Goal: Task Accomplishment & Management: Use online tool/utility

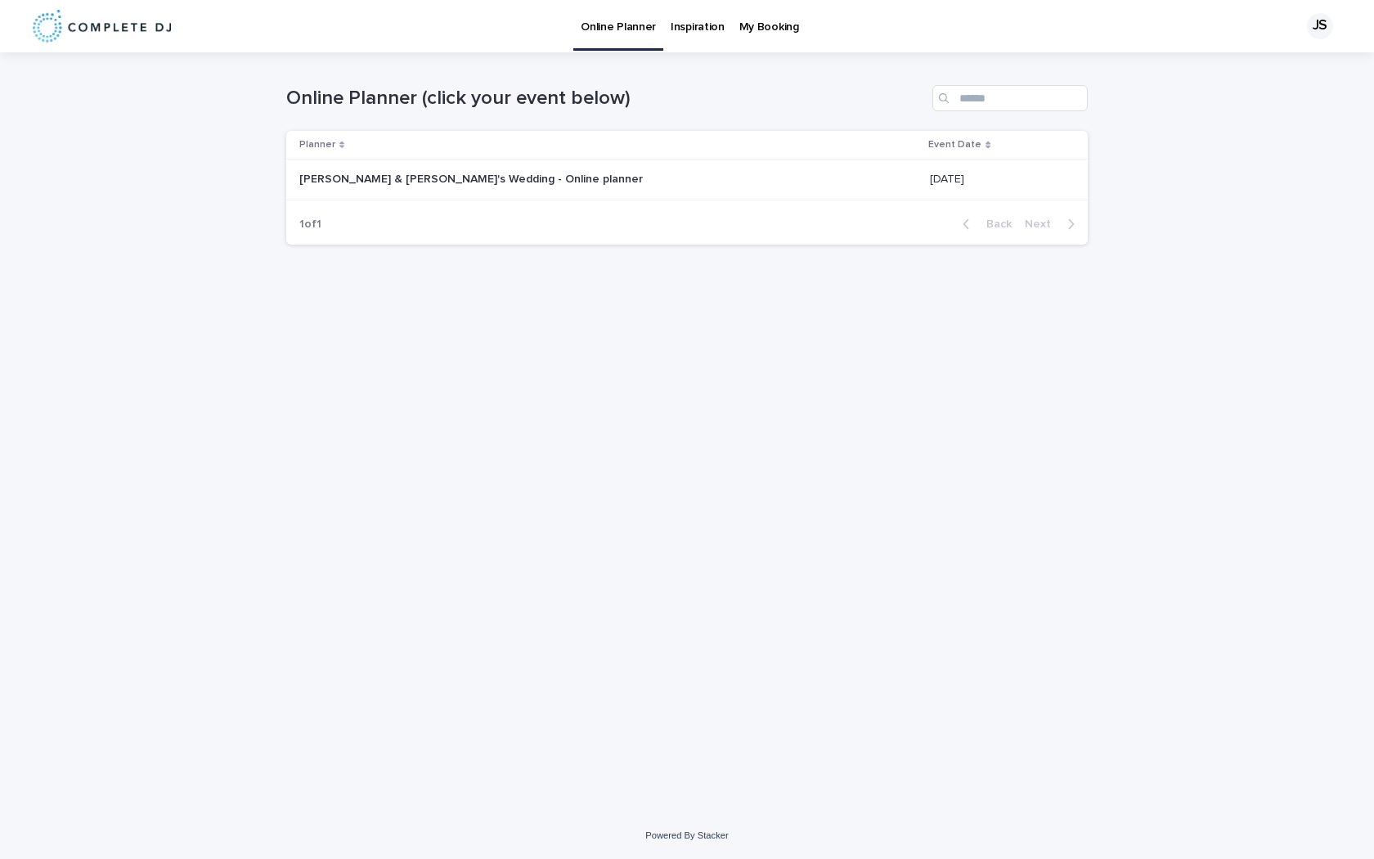
click at [430, 176] on p "[PERSON_NAME] & [PERSON_NAME]'s Wedding - Online planner" at bounding box center [472, 177] width 347 height 17
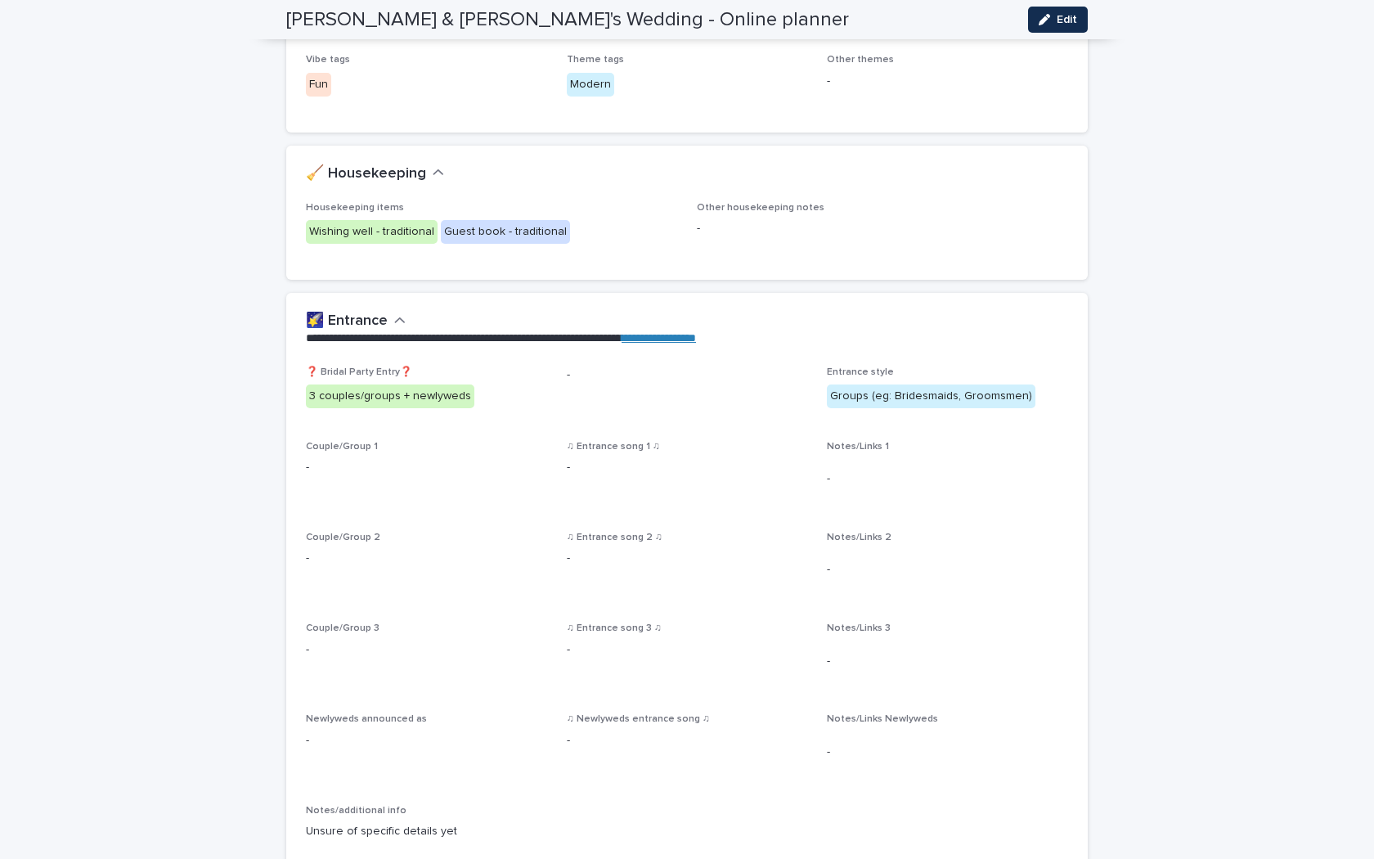
scroll to position [475, 0]
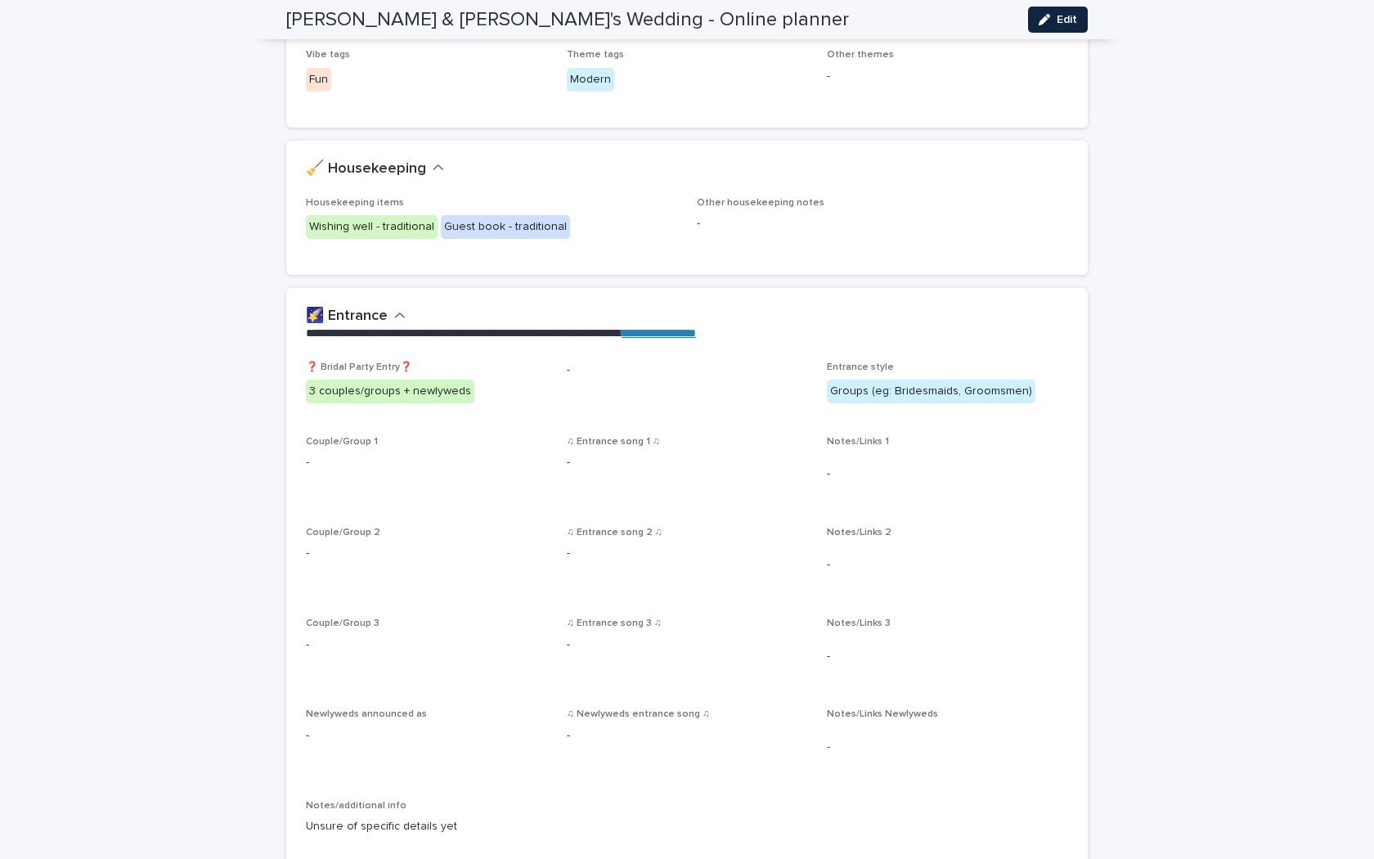
click at [1066, 29] on button "Edit" at bounding box center [1058, 20] width 60 height 26
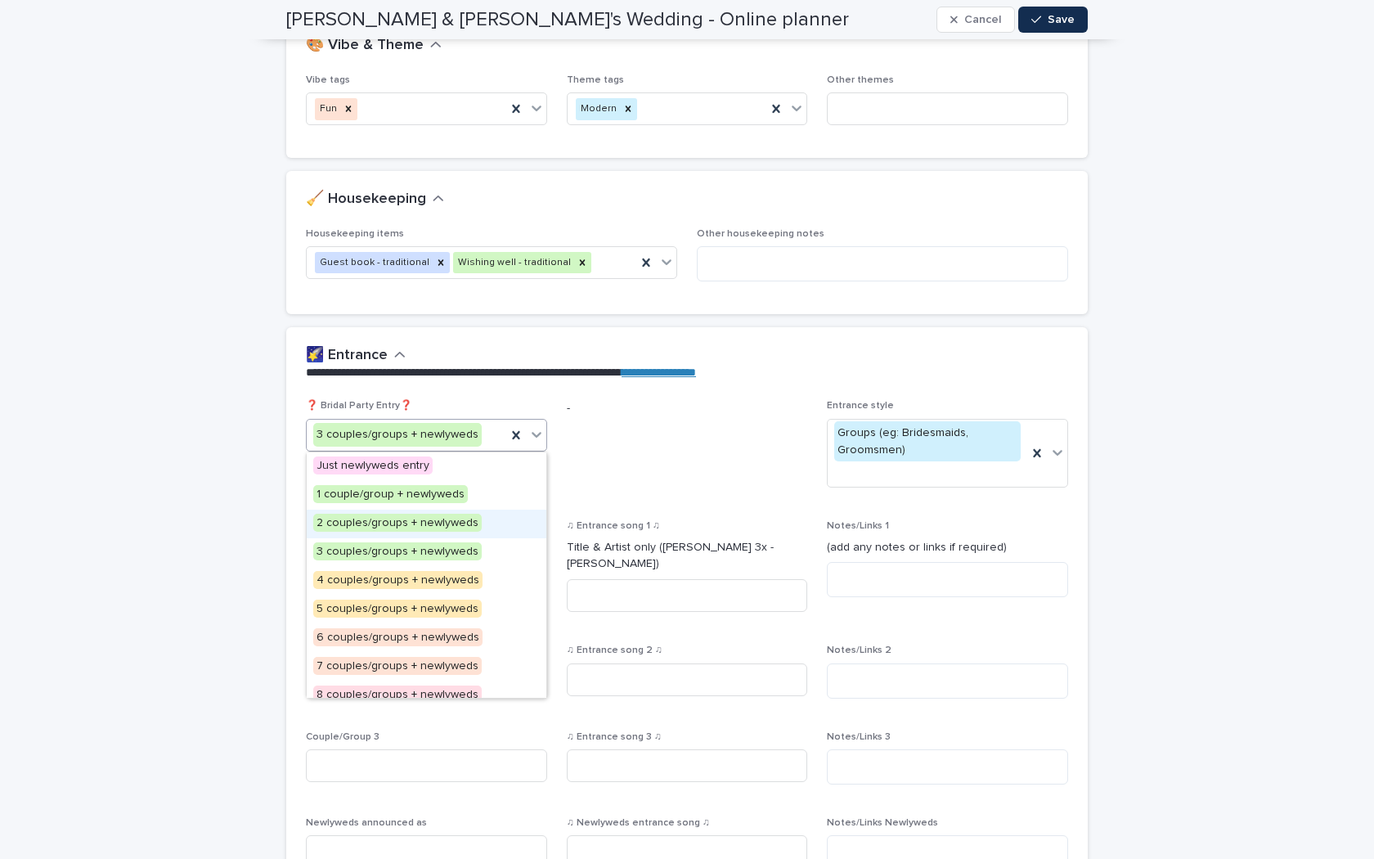
click at [412, 519] on span "2 couples/groups + newlyweds" at bounding box center [397, 523] width 169 height 18
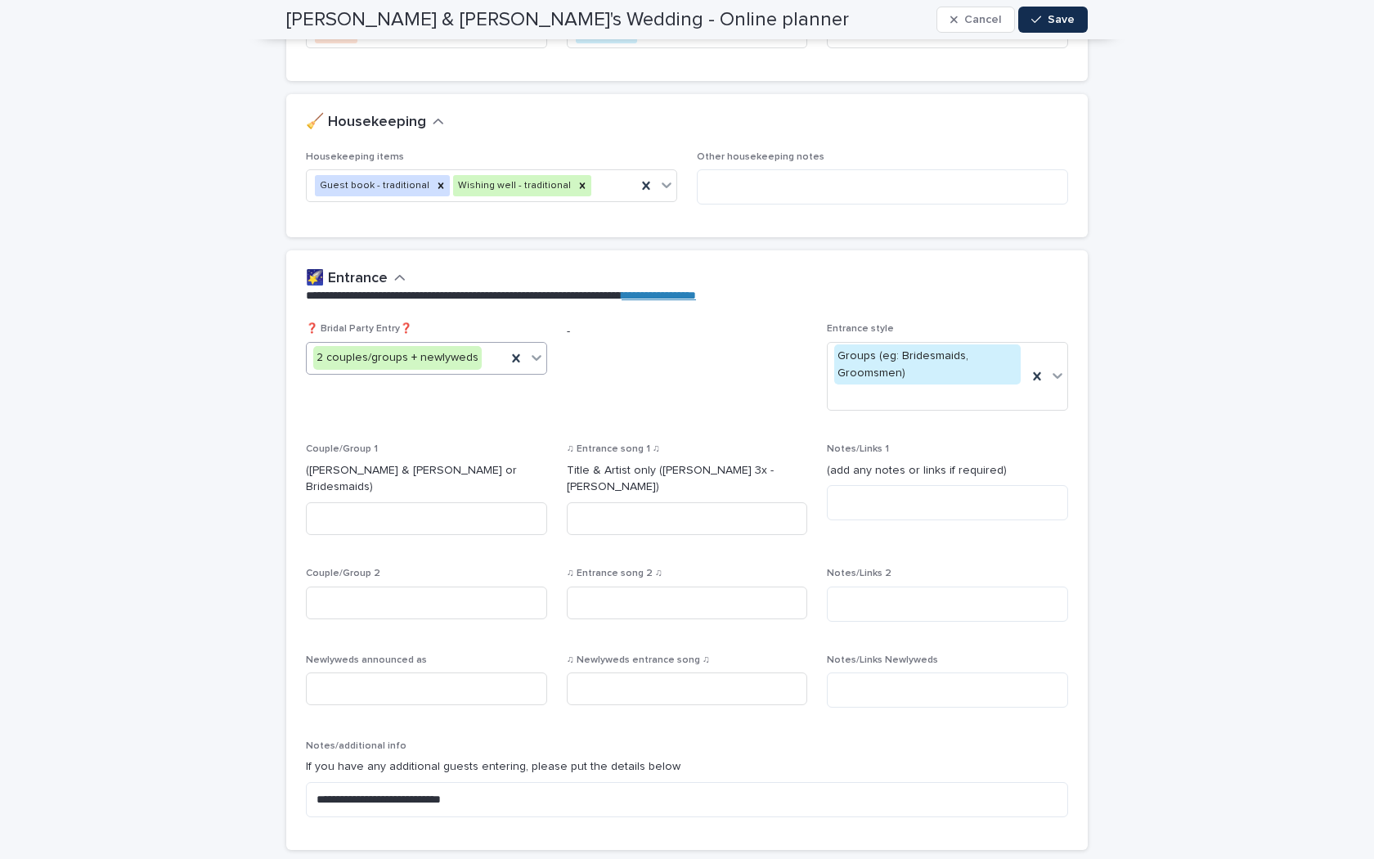
scroll to position [554, 0]
click at [358, 654] on div "Newlyweds announced as" at bounding box center [426, 685] width 241 height 64
click at [366, 677] on input at bounding box center [426, 687] width 241 height 33
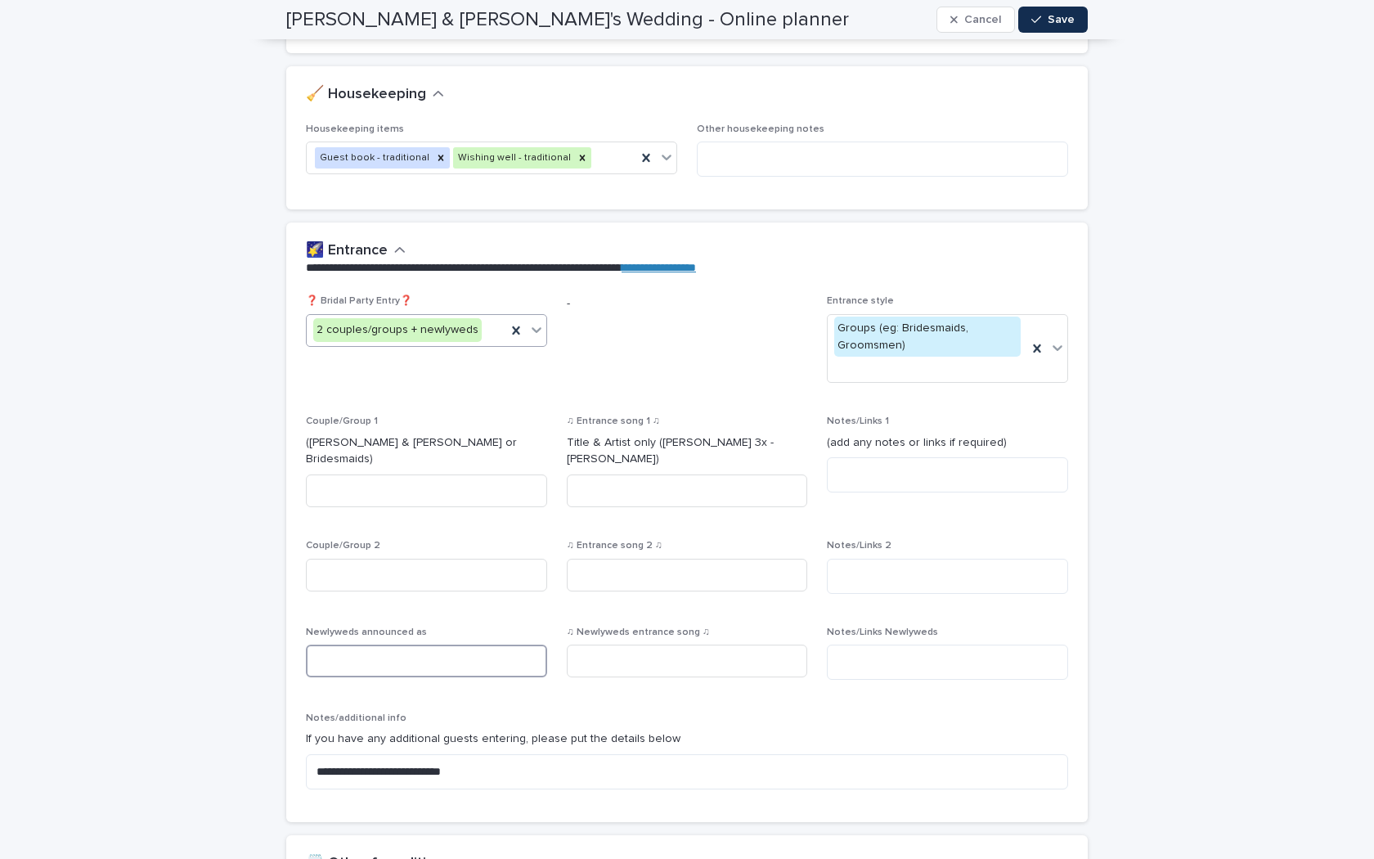
scroll to position [581, 0]
click at [618, 644] on input at bounding box center [687, 660] width 241 height 33
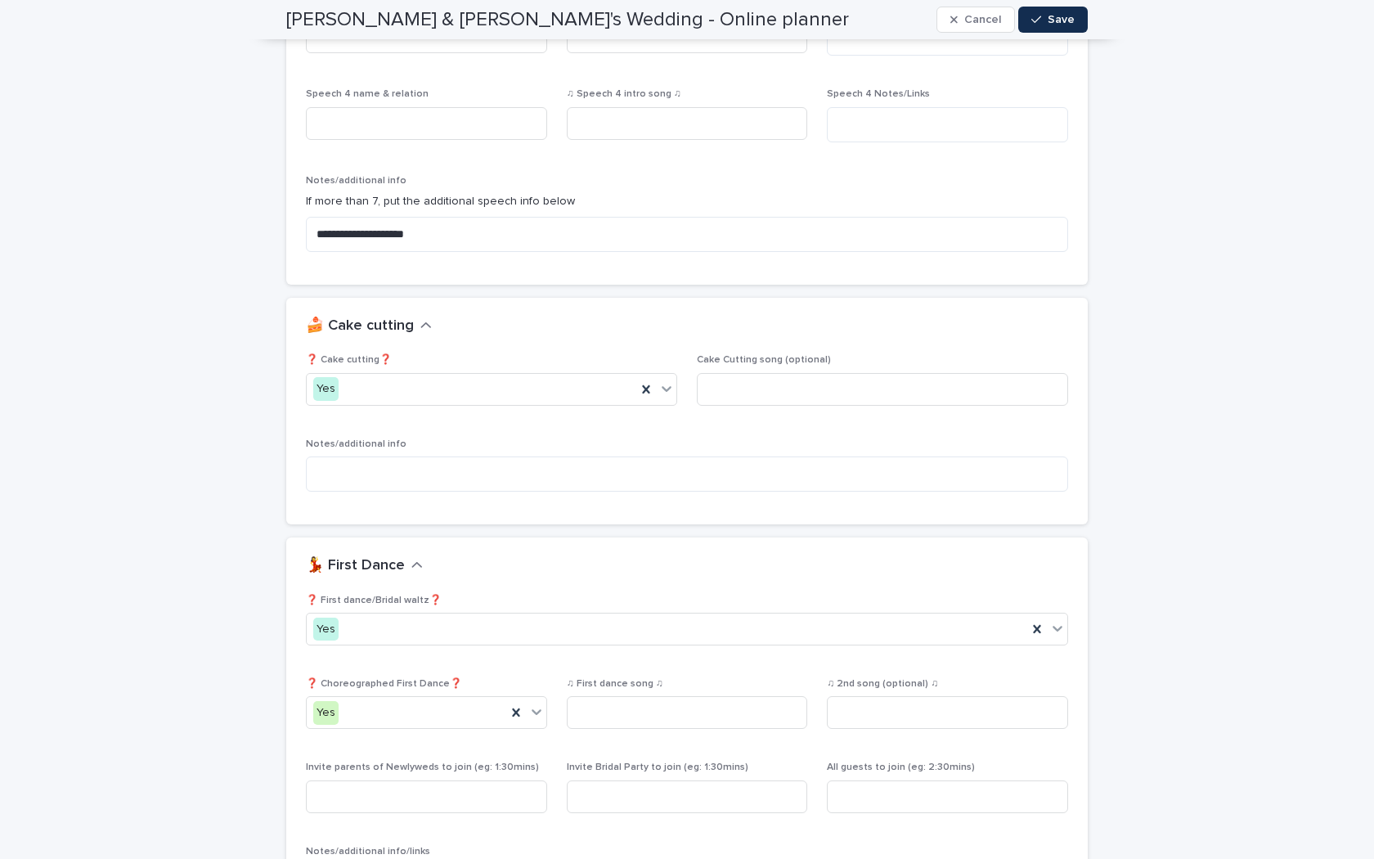
scroll to position [1889, 0]
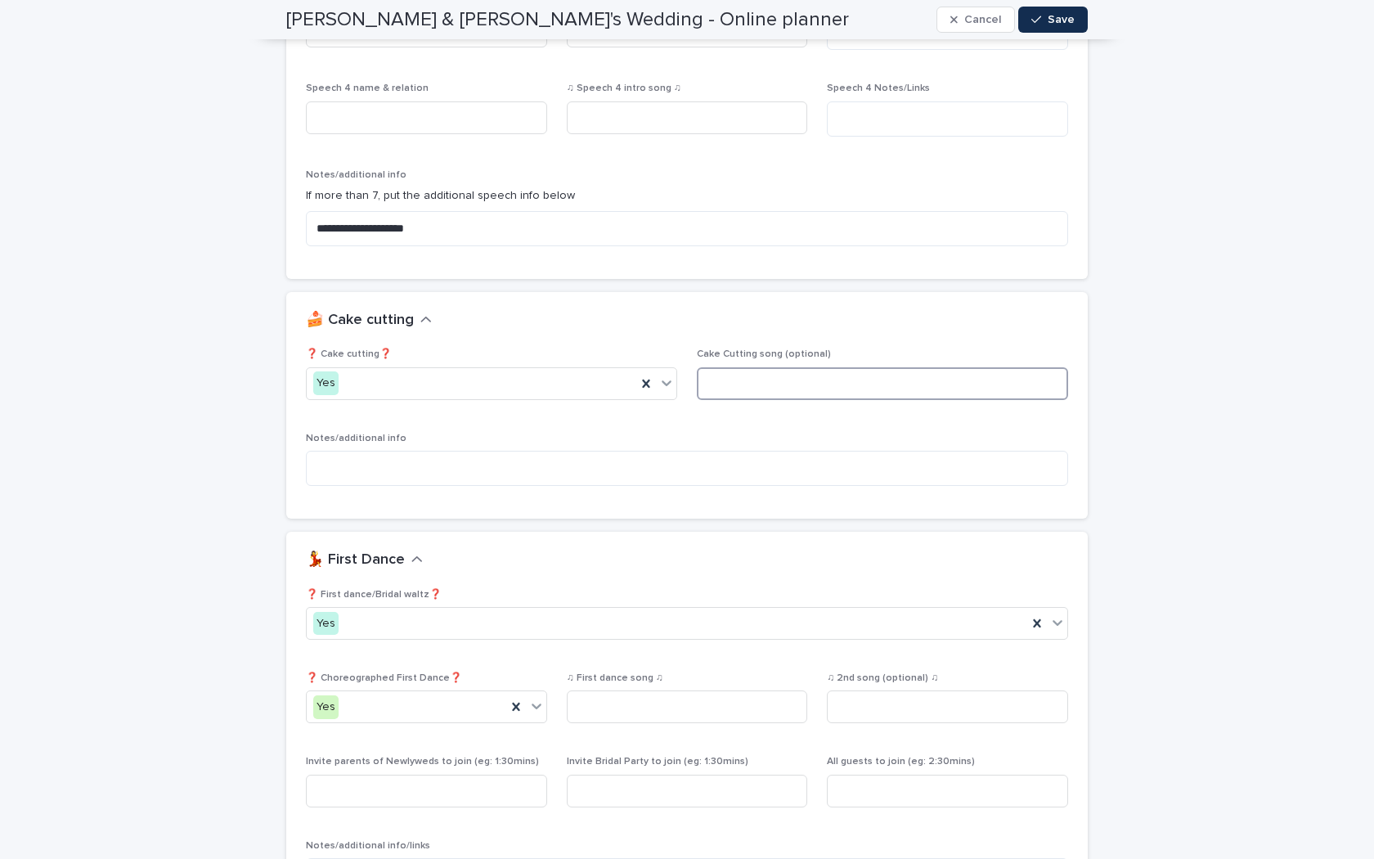
click at [758, 380] on input at bounding box center [882, 383] width 371 height 33
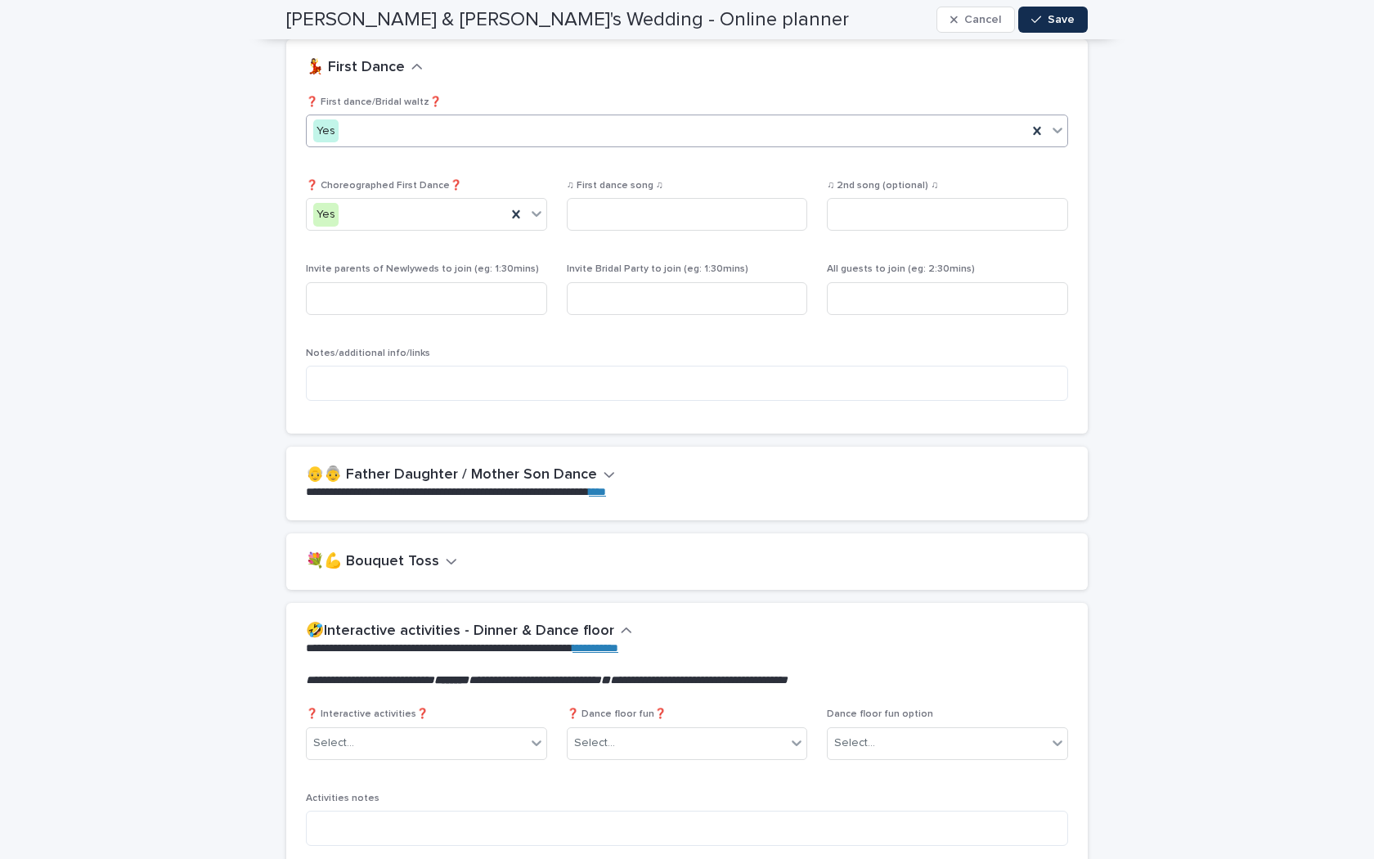
scroll to position [2382, 0]
click at [432, 466] on h2 "👴👵 Father Daughter / Mother Son Dance" at bounding box center [451, 475] width 291 height 18
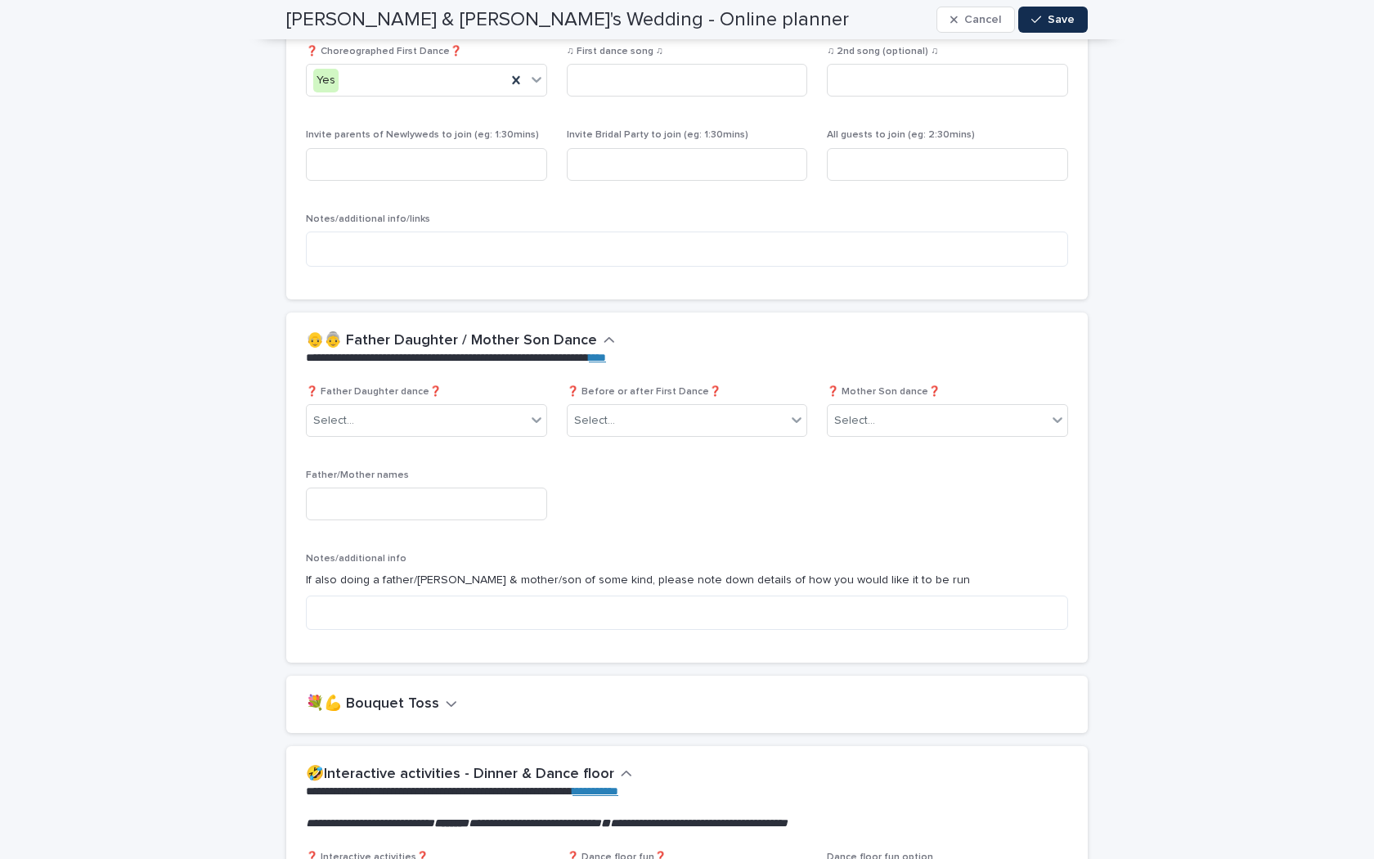
scroll to position [2521, 0]
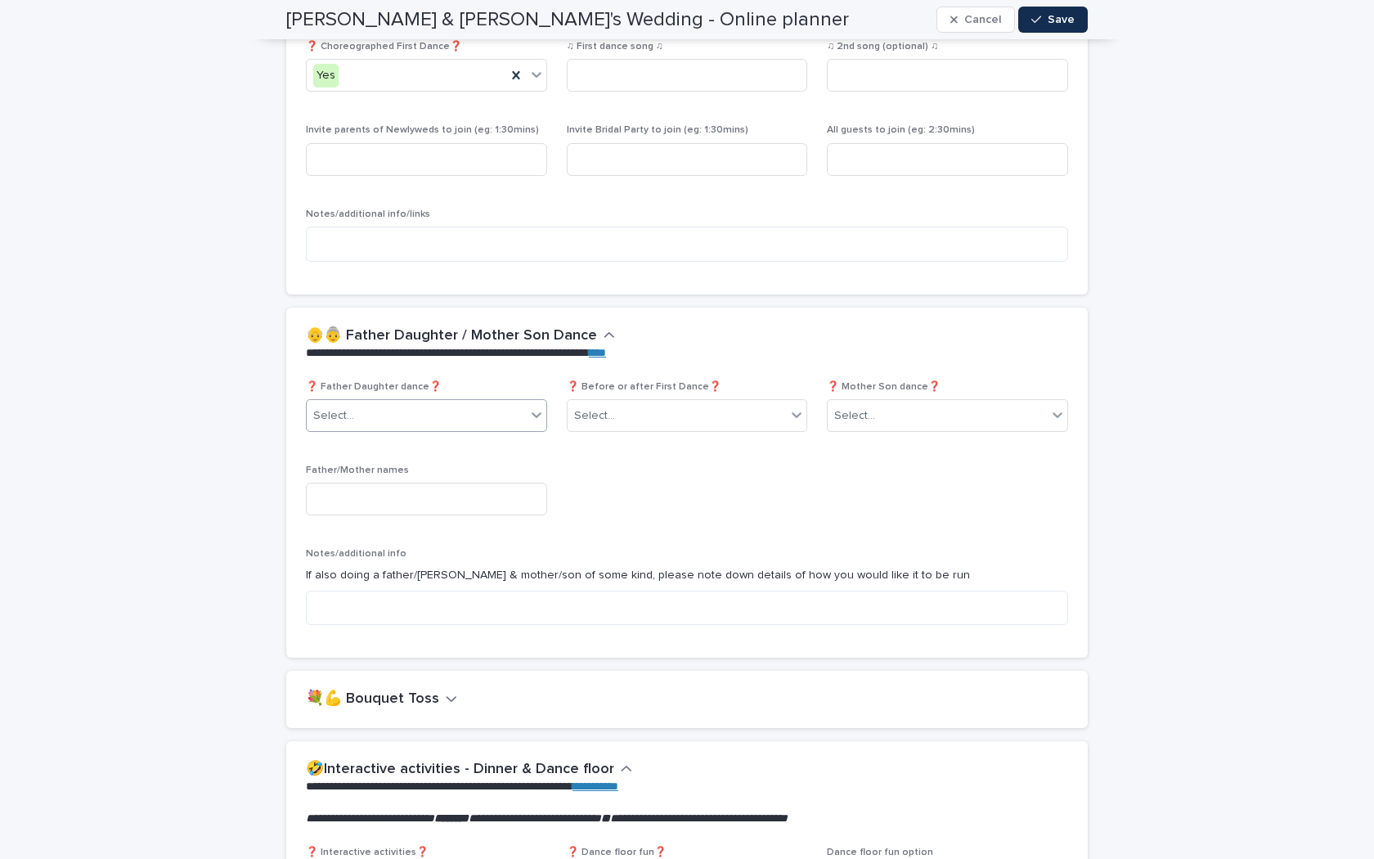
click at [466, 403] on div "Select..." at bounding box center [416, 416] width 219 height 27
click at [446, 425] on div "Yes" at bounding box center [427, 432] width 240 height 29
click at [918, 403] on div "Select..." at bounding box center [937, 416] width 219 height 27
click at [917, 436] on span "Yes - Separate song" at bounding box center [892, 431] width 114 height 18
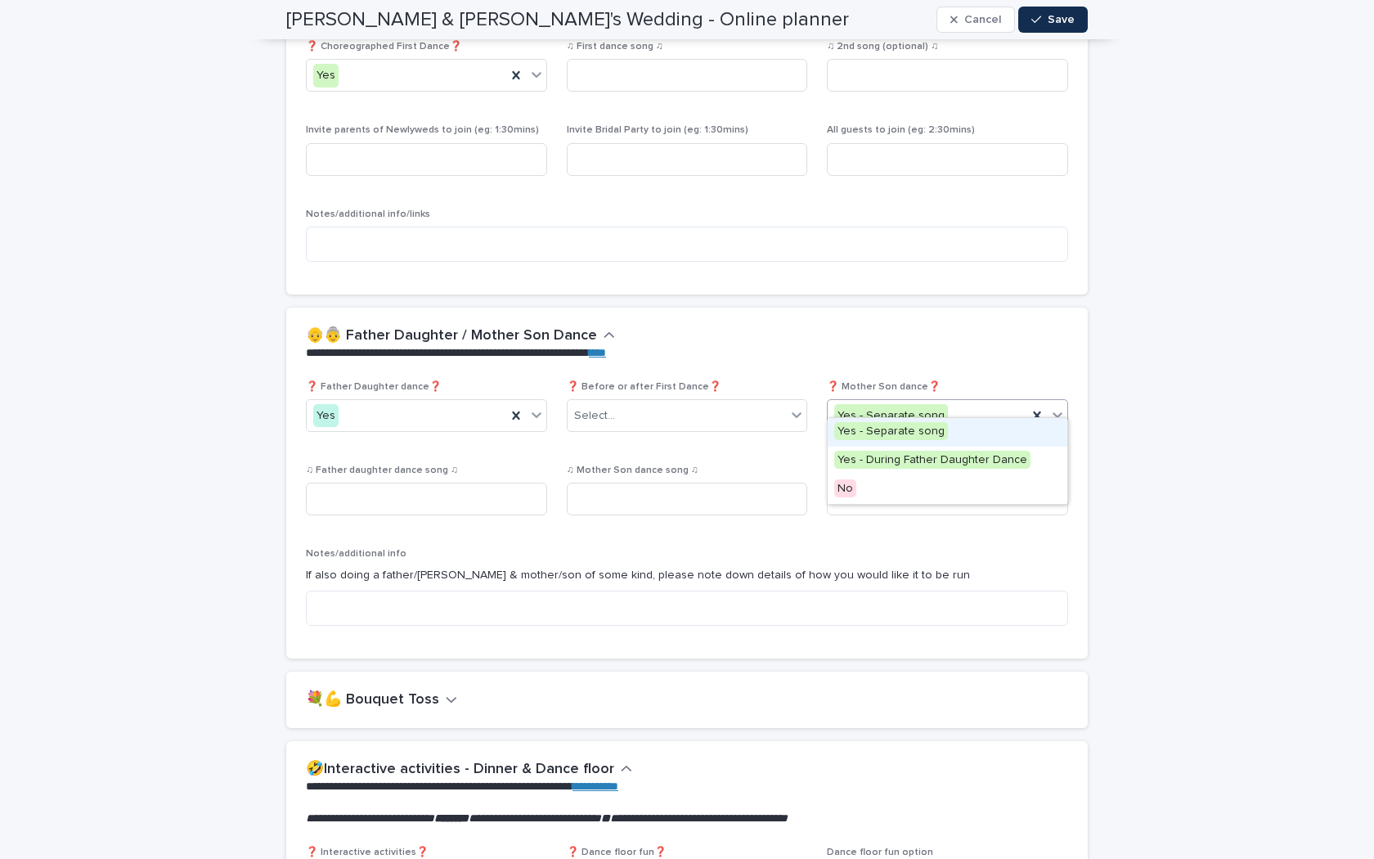
click at [916, 404] on div "Yes - Separate song" at bounding box center [892, 416] width 114 height 24
click at [918, 458] on span "Yes - During Father Daughter Dance" at bounding box center [933, 460] width 196 height 18
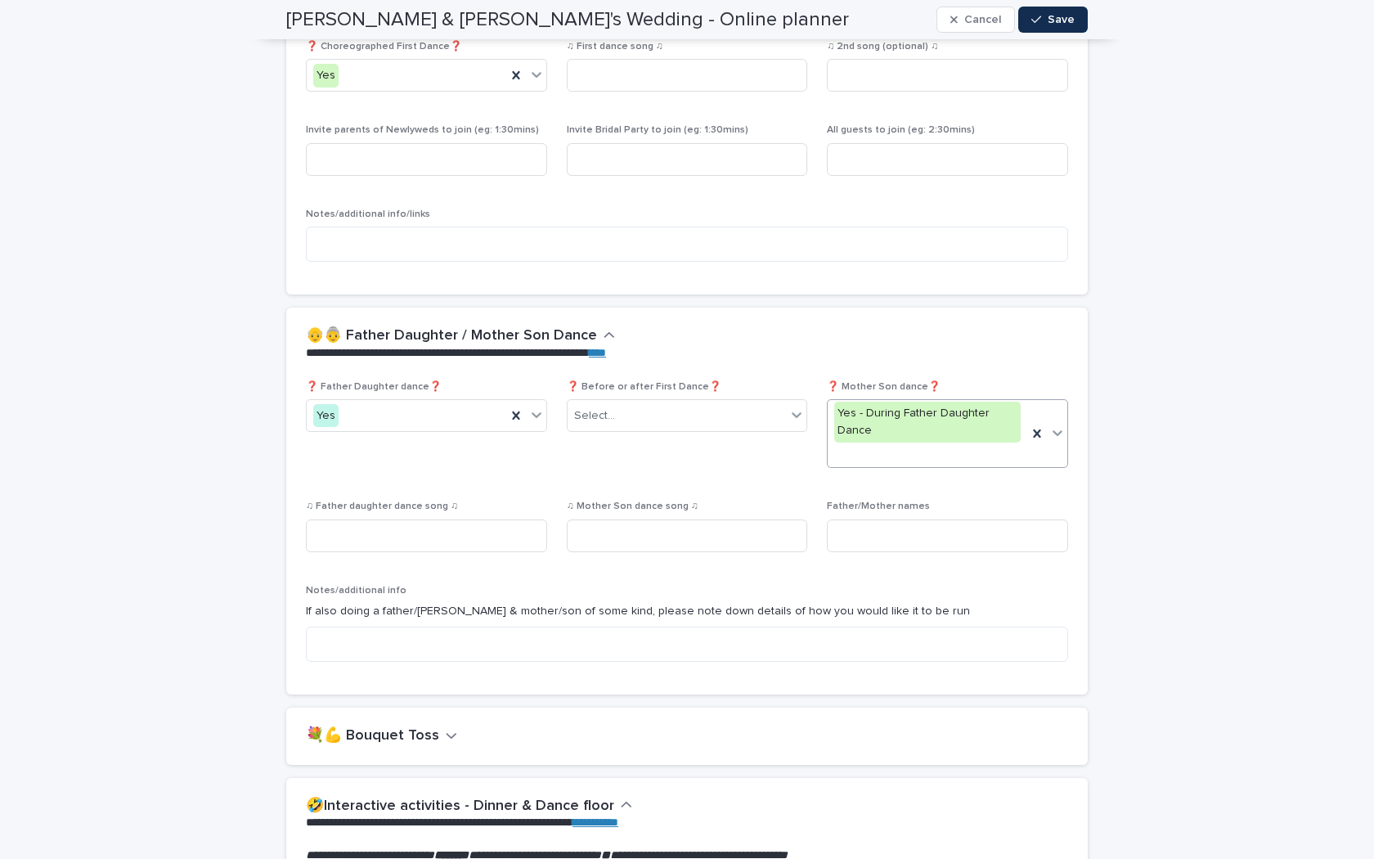
scroll to position [2540, 0]
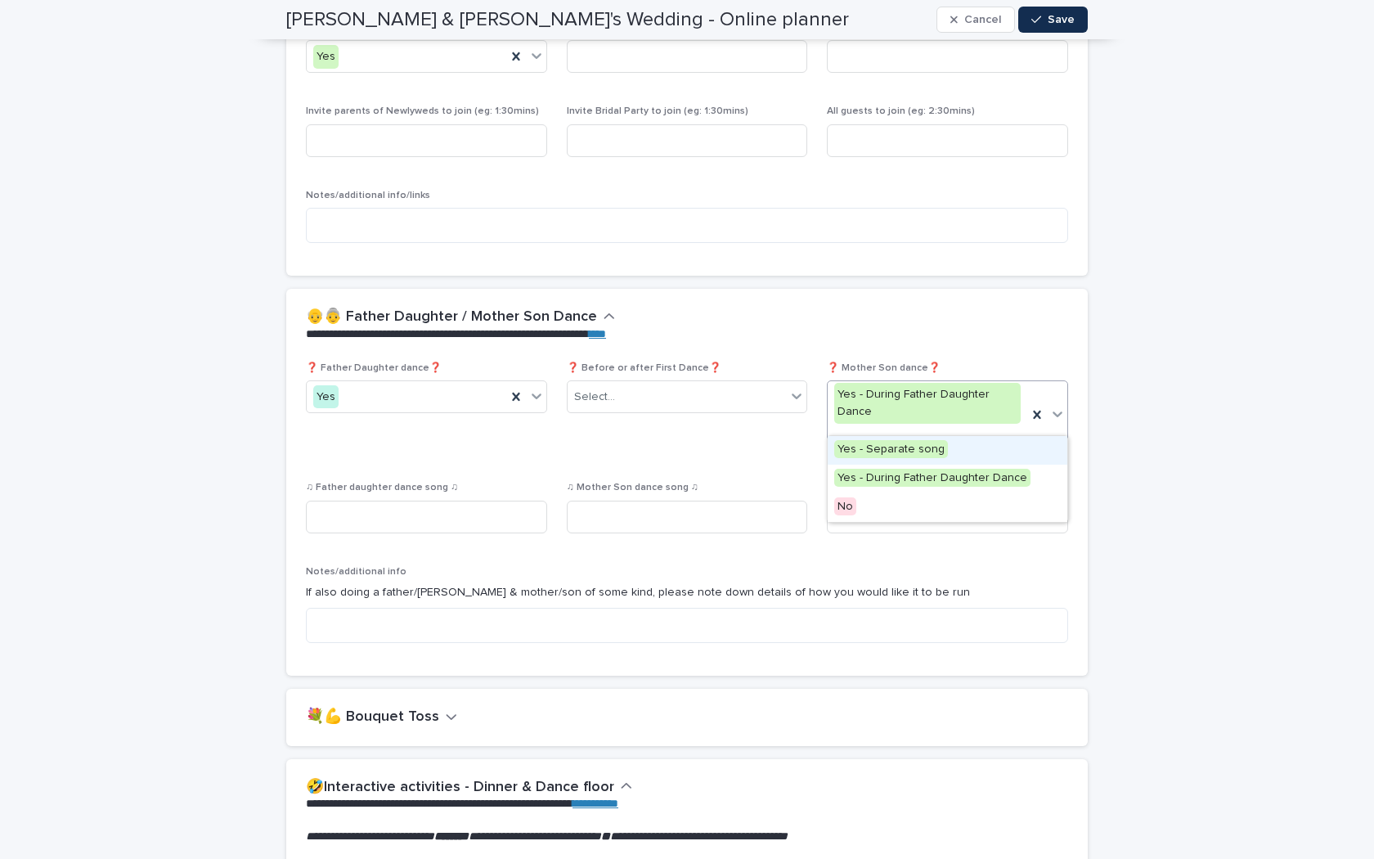
click at [933, 401] on div "Yes - During Father Daughter Dance" at bounding box center [928, 403] width 187 height 41
click at [897, 441] on span "Yes - Separate song" at bounding box center [892, 449] width 114 height 18
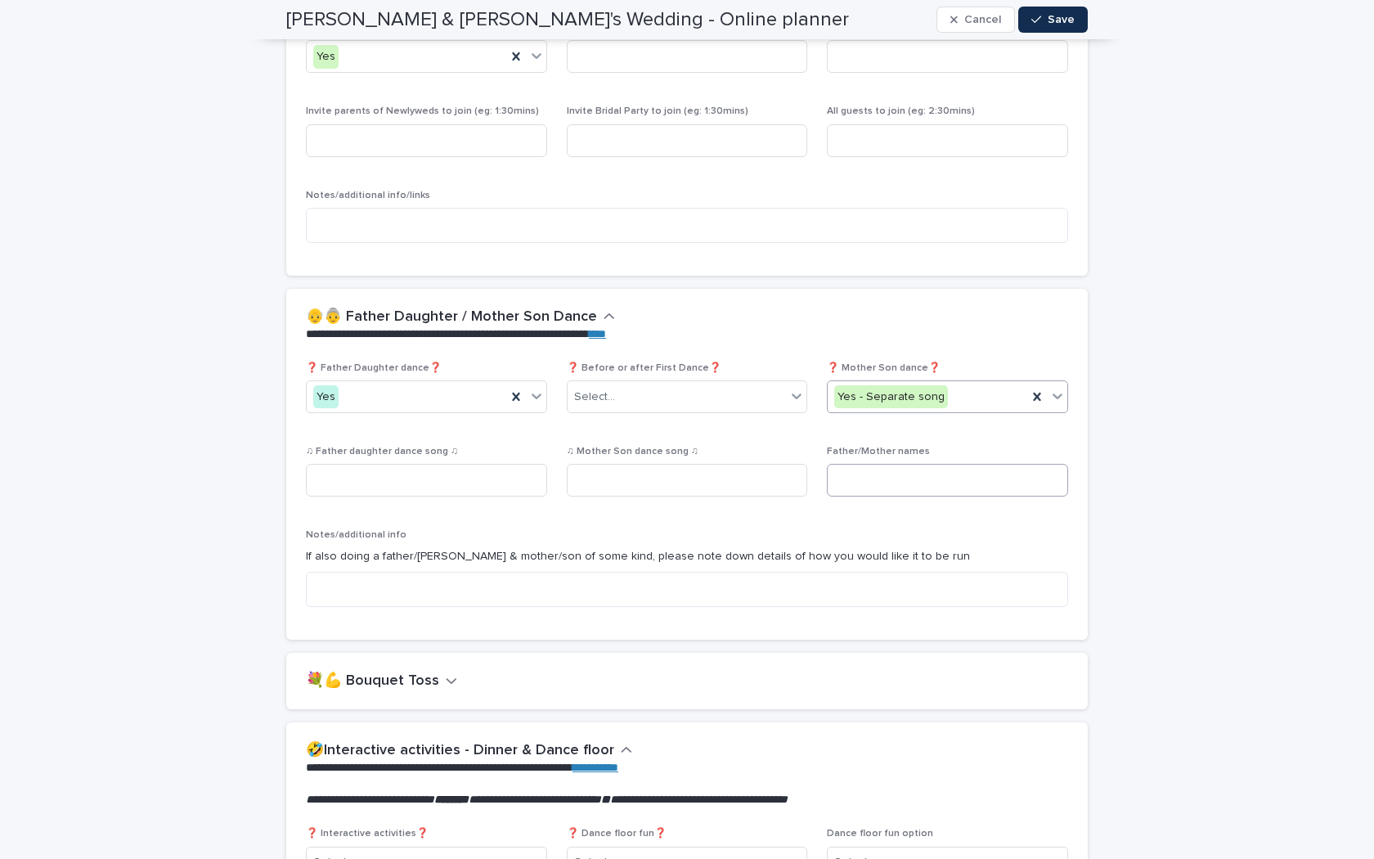
scroll to position [2521, 0]
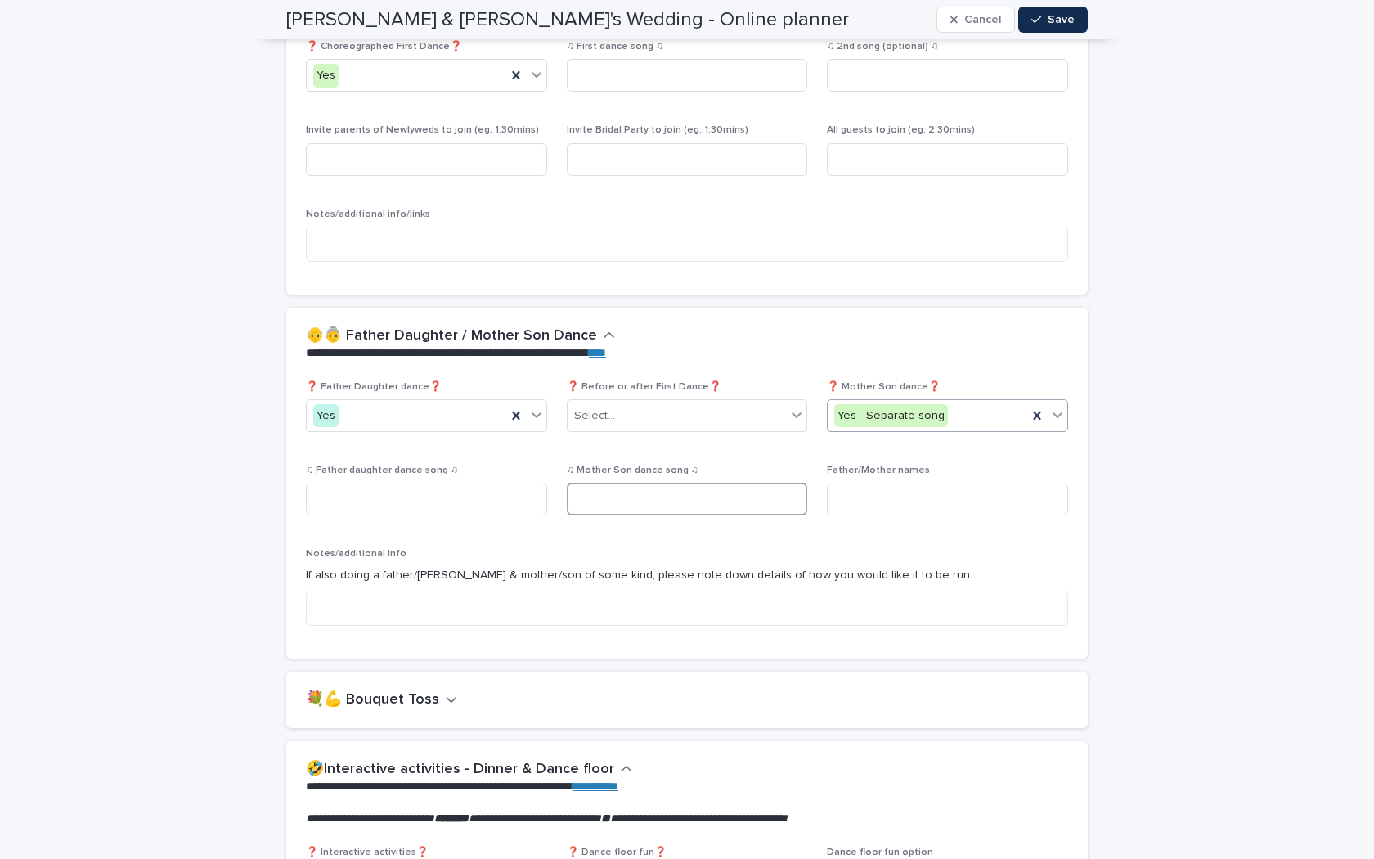
click at [651, 490] on input at bounding box center [687, 499] width 241 height 33
click at [658, 405] on div "Select..." at bounding box center [677, 416] width 219 height 27
click at [664, 358] on div "**********" at bounding box center [687, 344] width 802 height 73
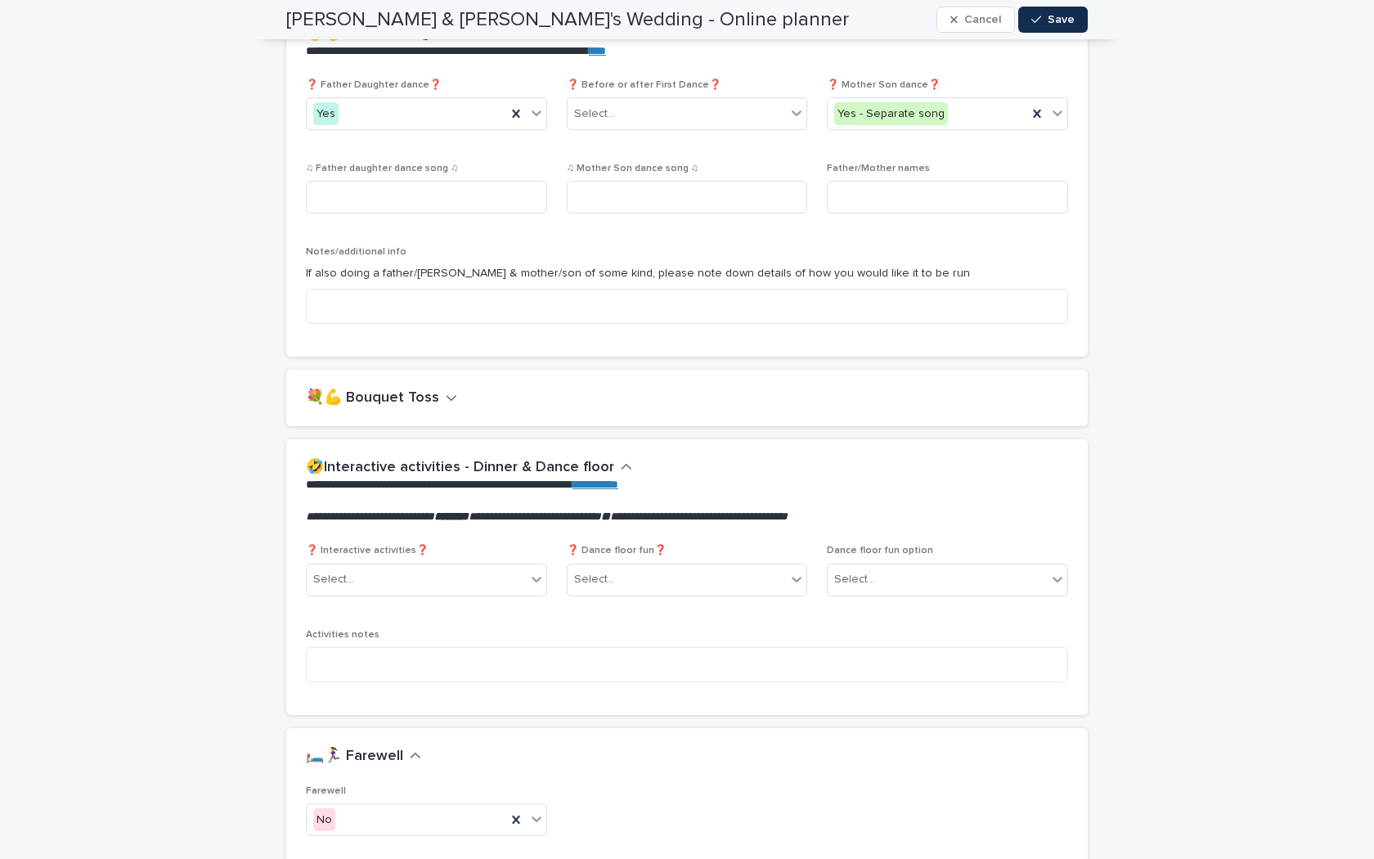
scroll to position [2866, 0]
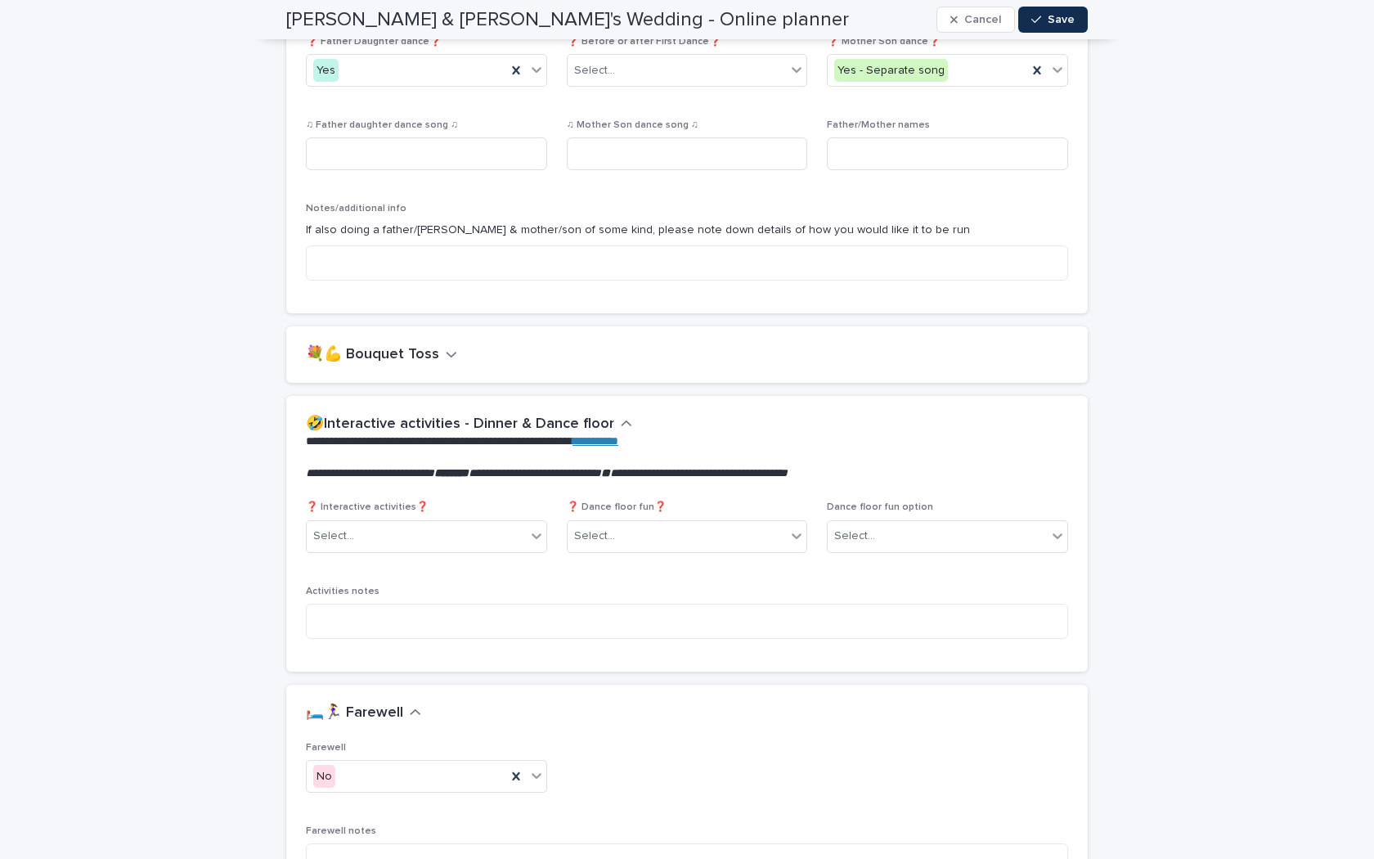
click at [413, 346] on h2 "💐💪 Bouquet Toss" at bounding box center [372, 355] width 133 height 18
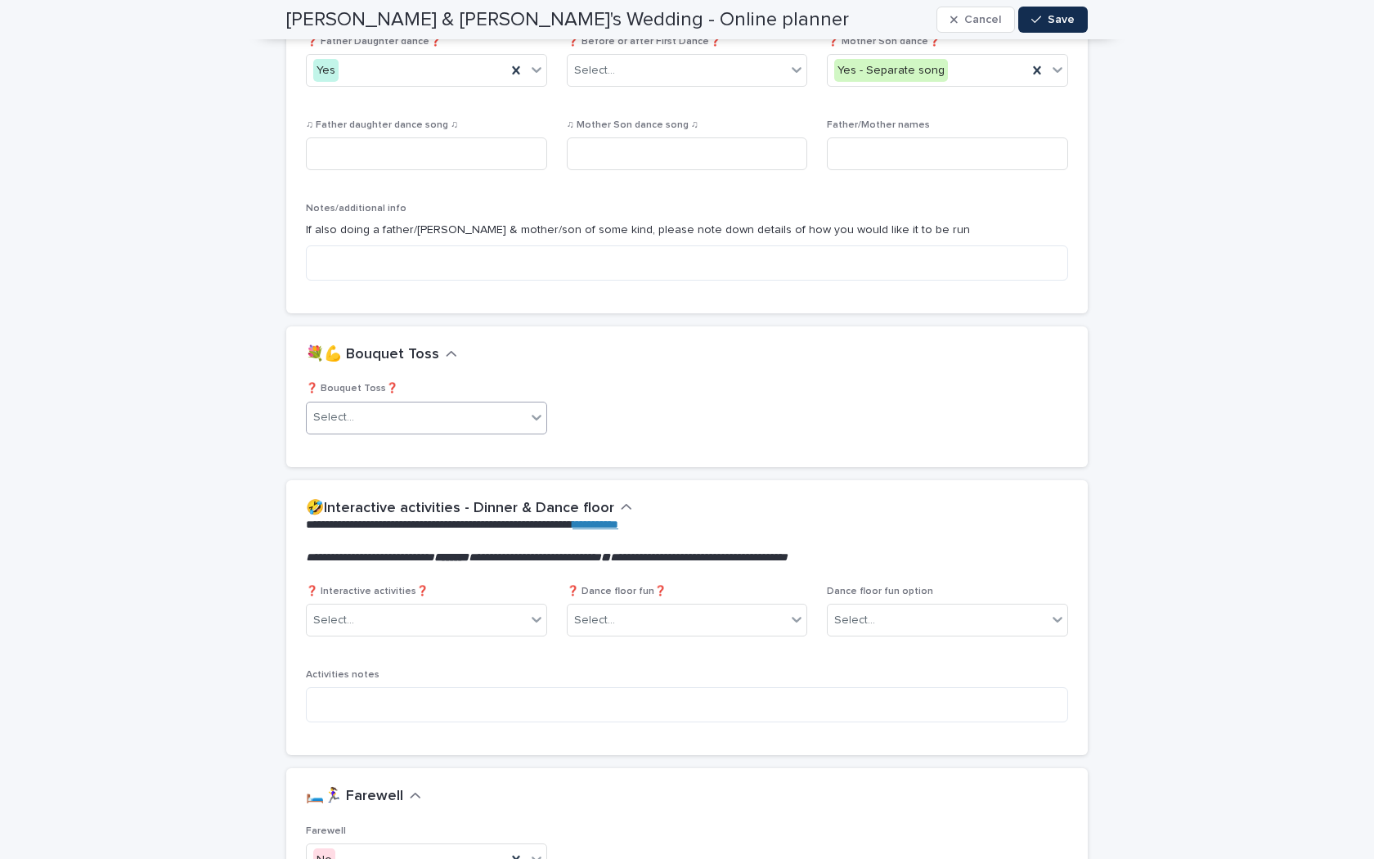
click at [523, 405] on div "Select..." at bounding box center [416, 417] width 219 height 27
click at [490, 439] on div "Yes" at bounding box center [427, 435] width 240 height 29
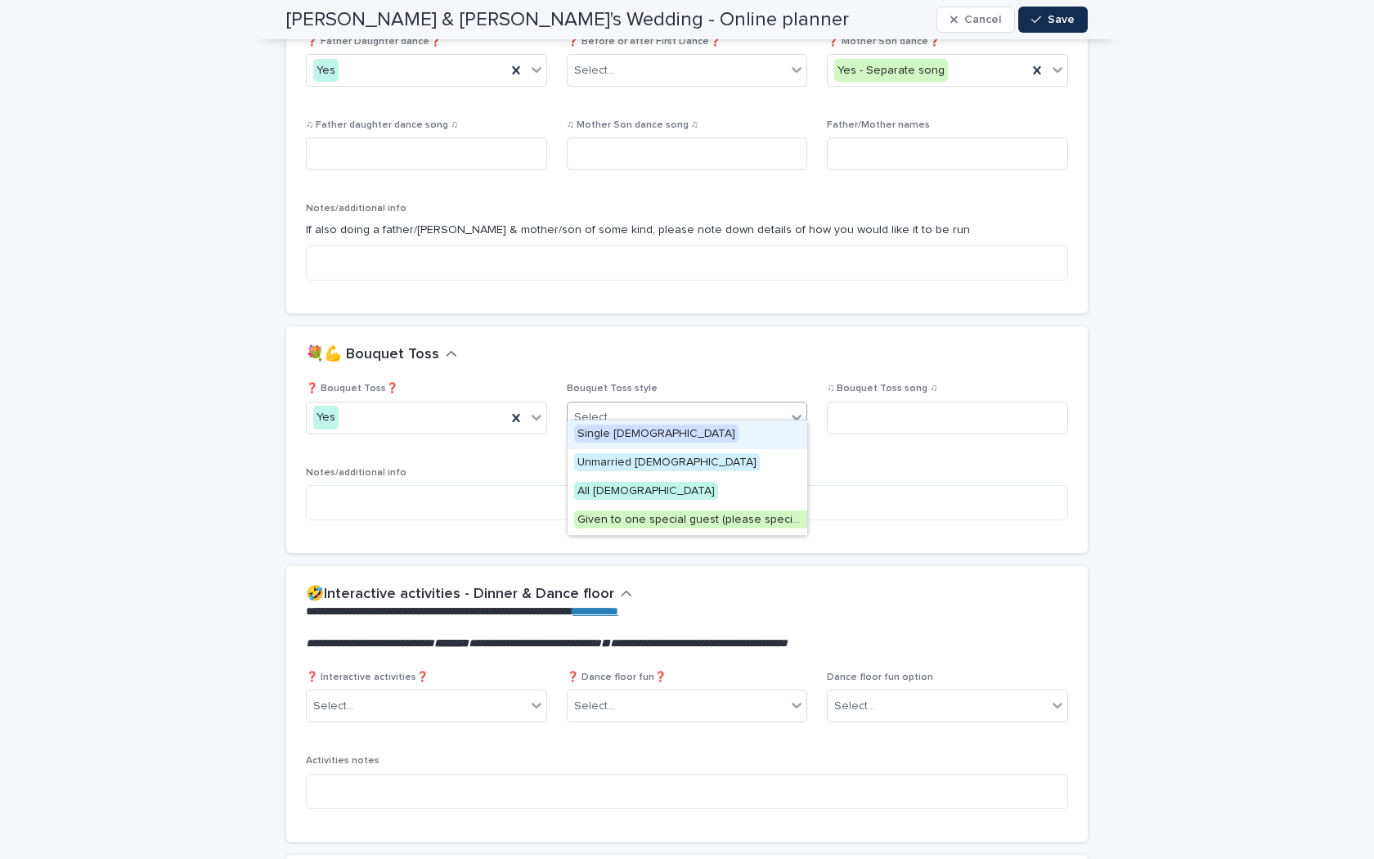
click at [763, 417] on div "Select..." at bounding box center [687, 418] width 241 height 33
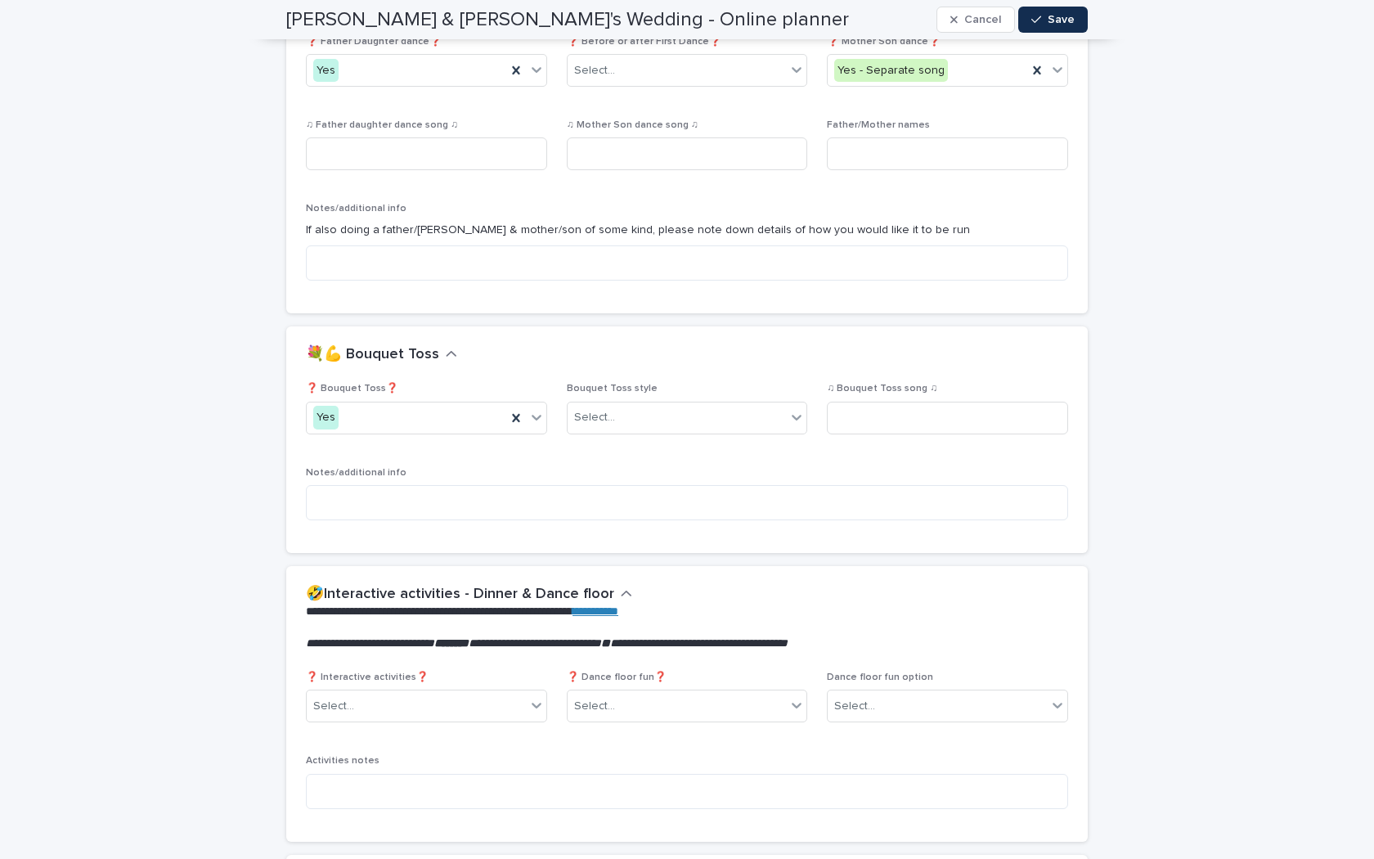
click at [851, 346] on div "💐💪 Bouquet Toss" at bounding box center [684, 355] width 756 height 18
click at [844, 402] on input at bounding box center [947, 418] width 241 height 33
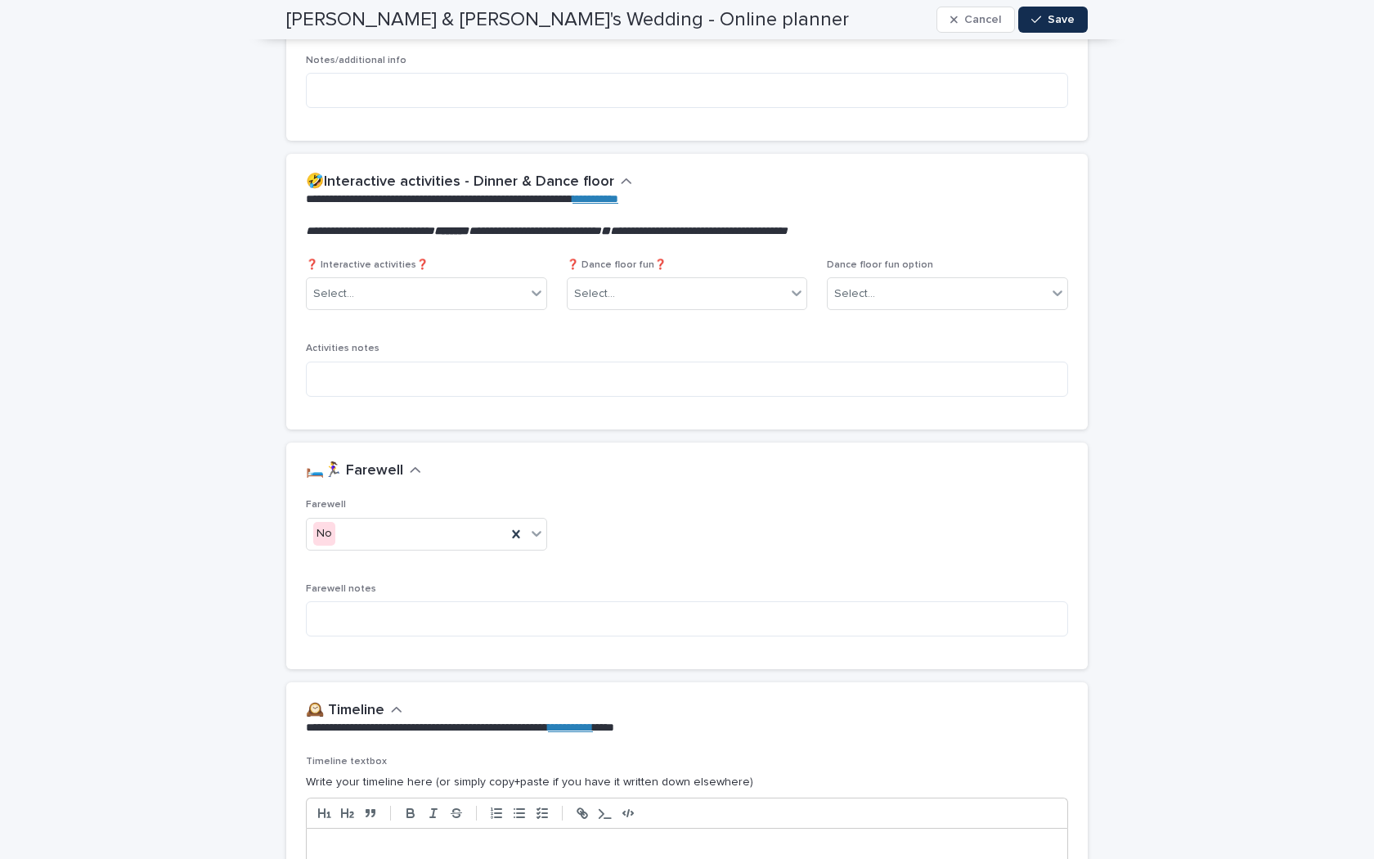
scroll to position [3282, 0]
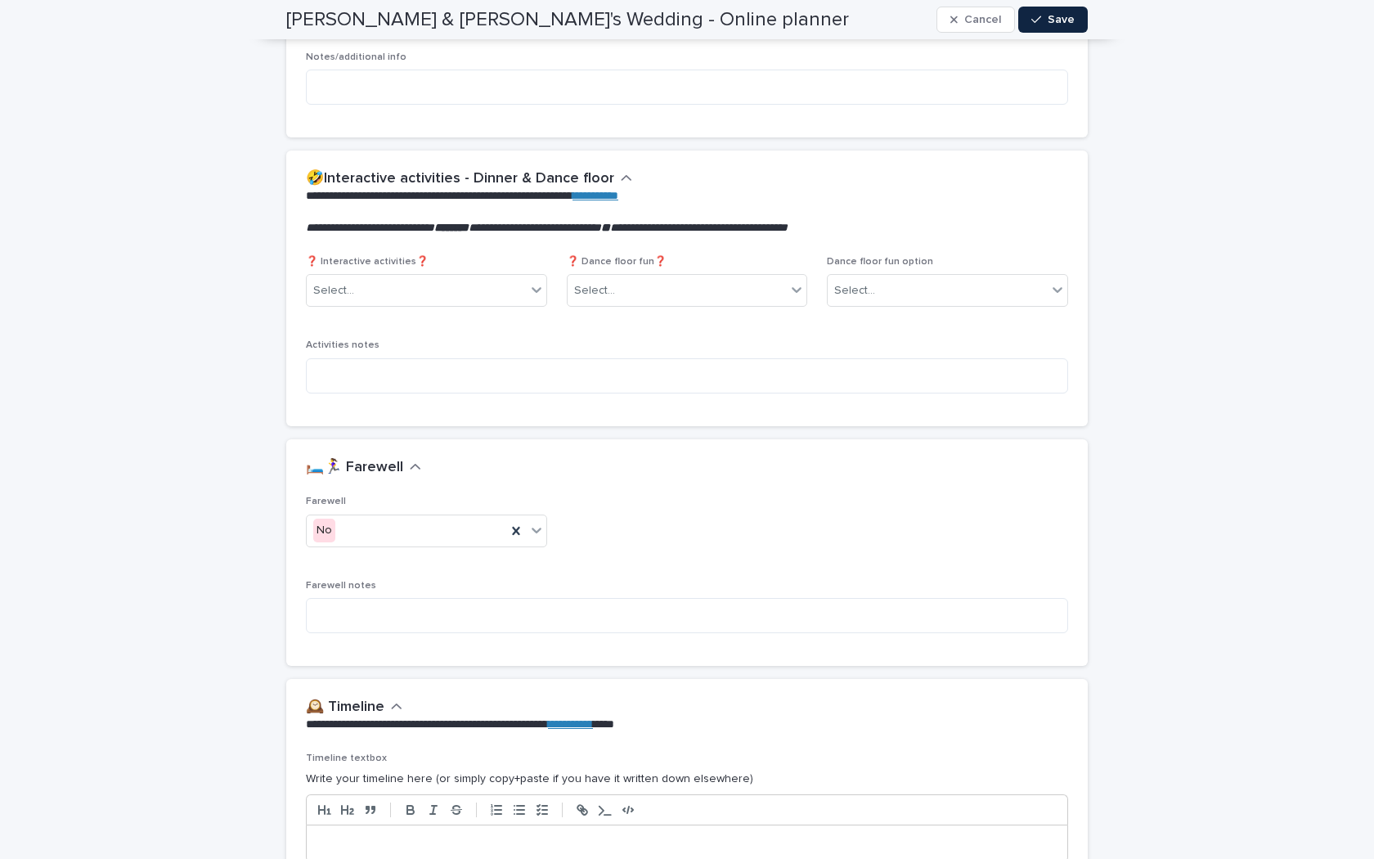
click at [1046, 7] on button "Save" at bounding box center [1054, 20] width 70 height 26
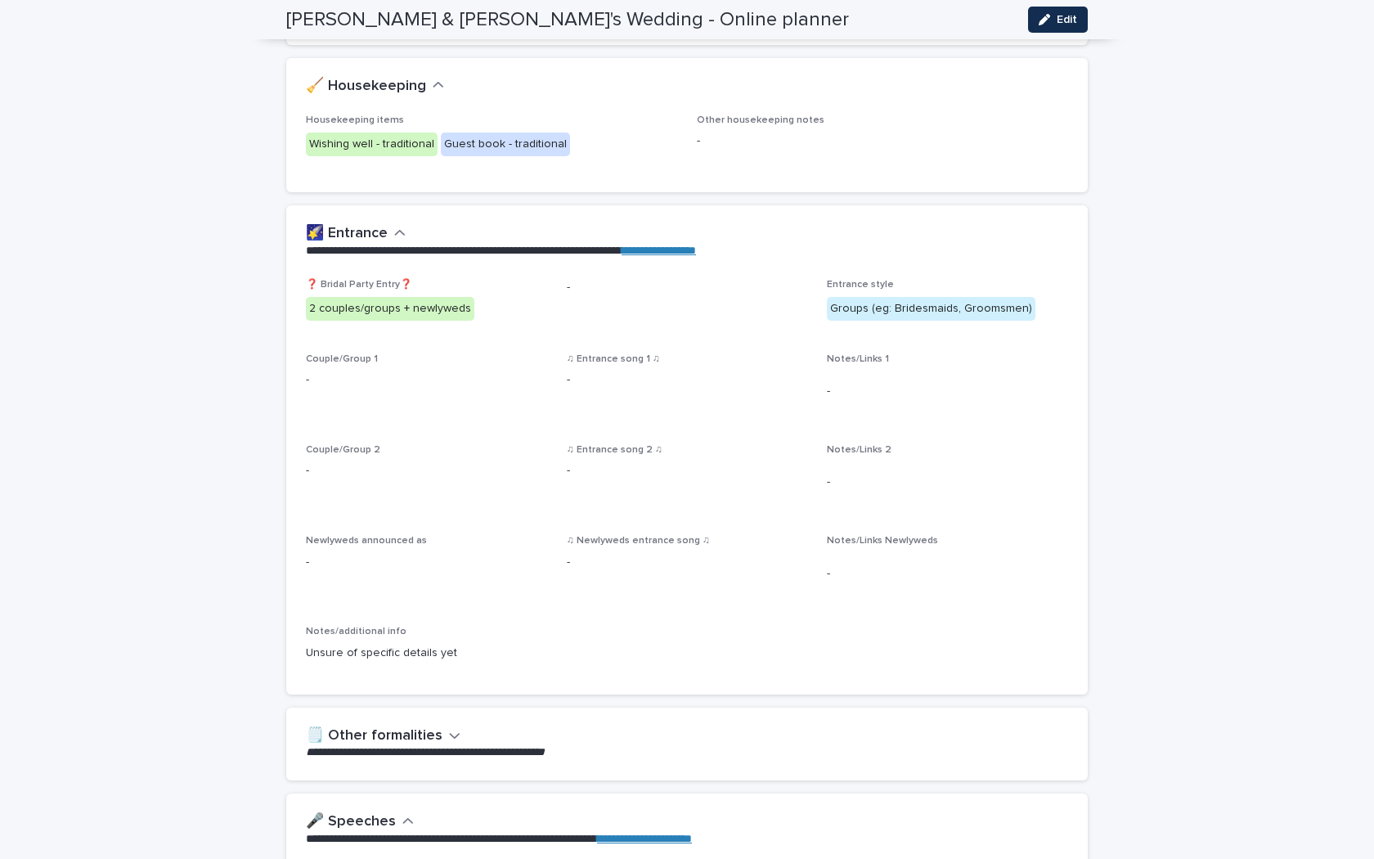
scroll to position [0, 0]
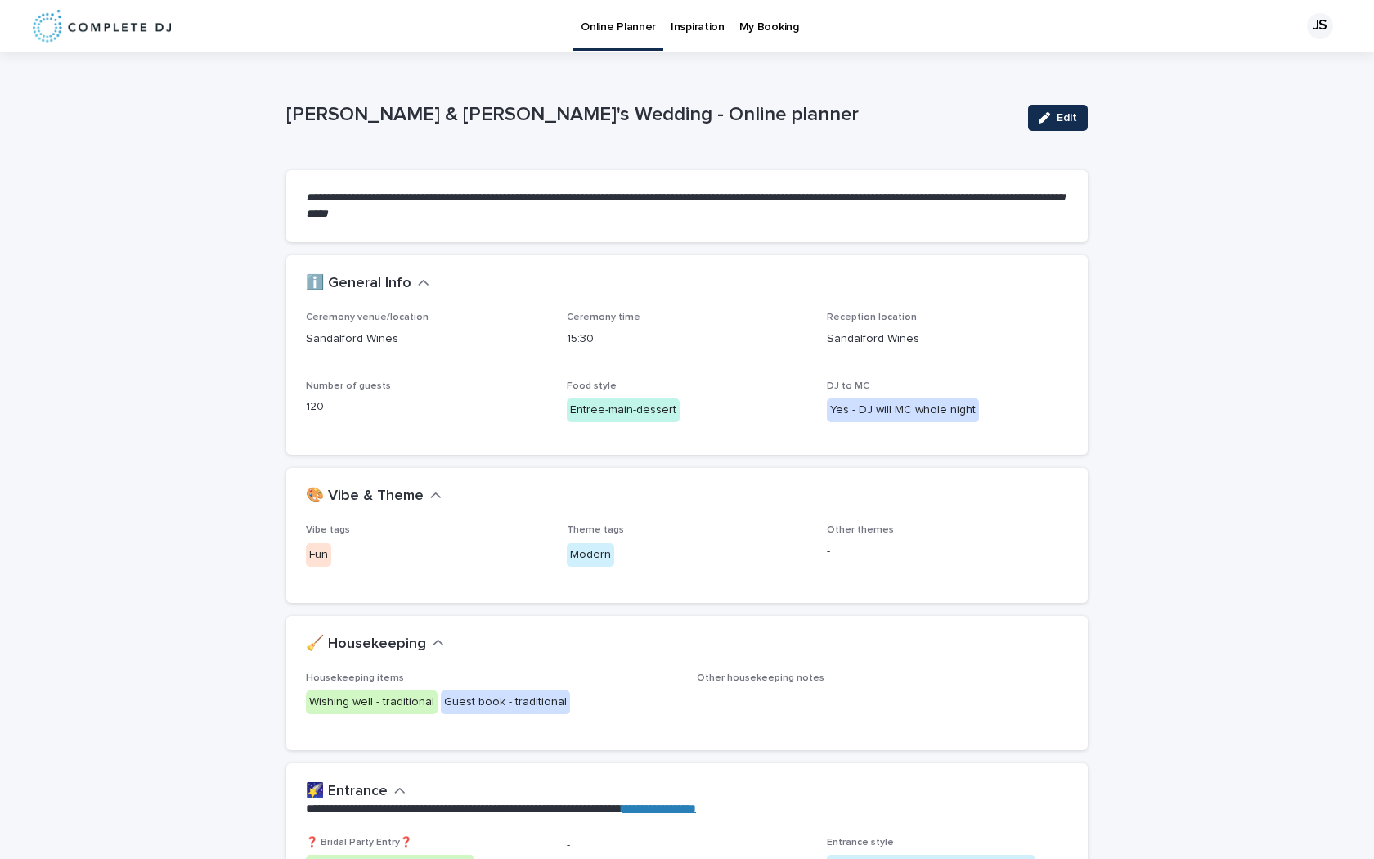
click at [671, 23] on p "Inspiration" at bounding box center [698, 17] width 54 height 34
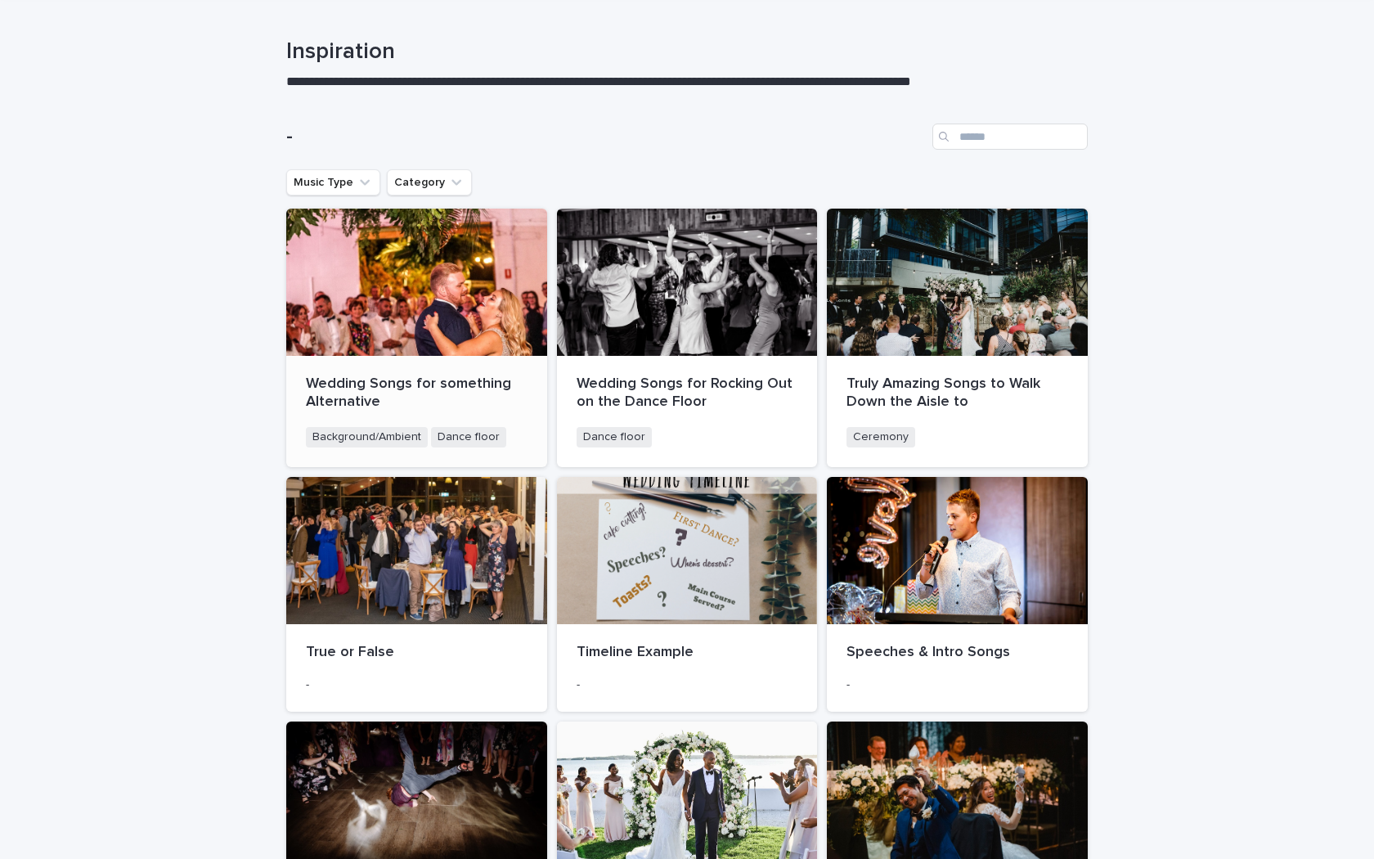
scroll to position [65, 0]
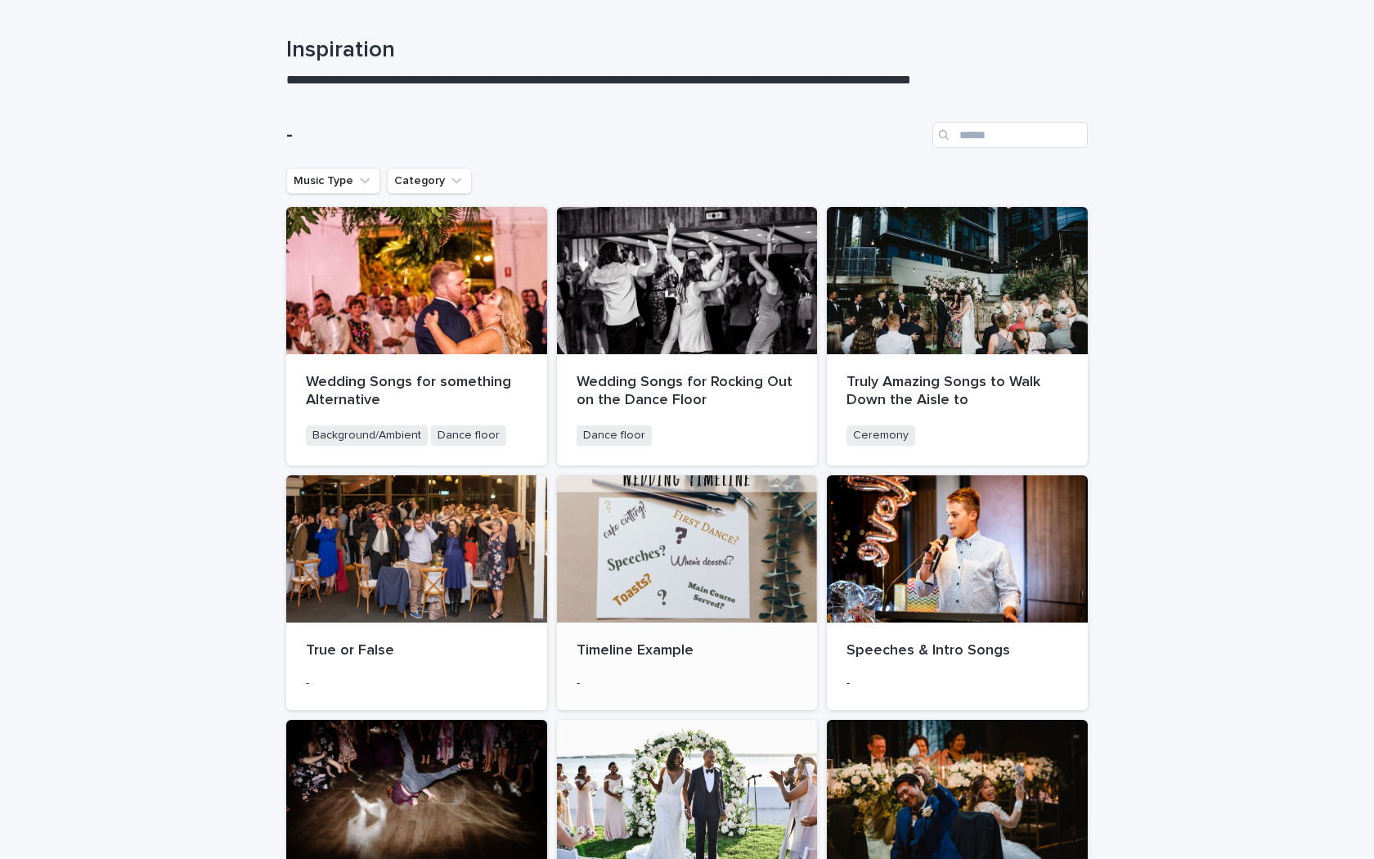
click at [650, 596] on div at bounding box center [687, 548] width 261 height 147
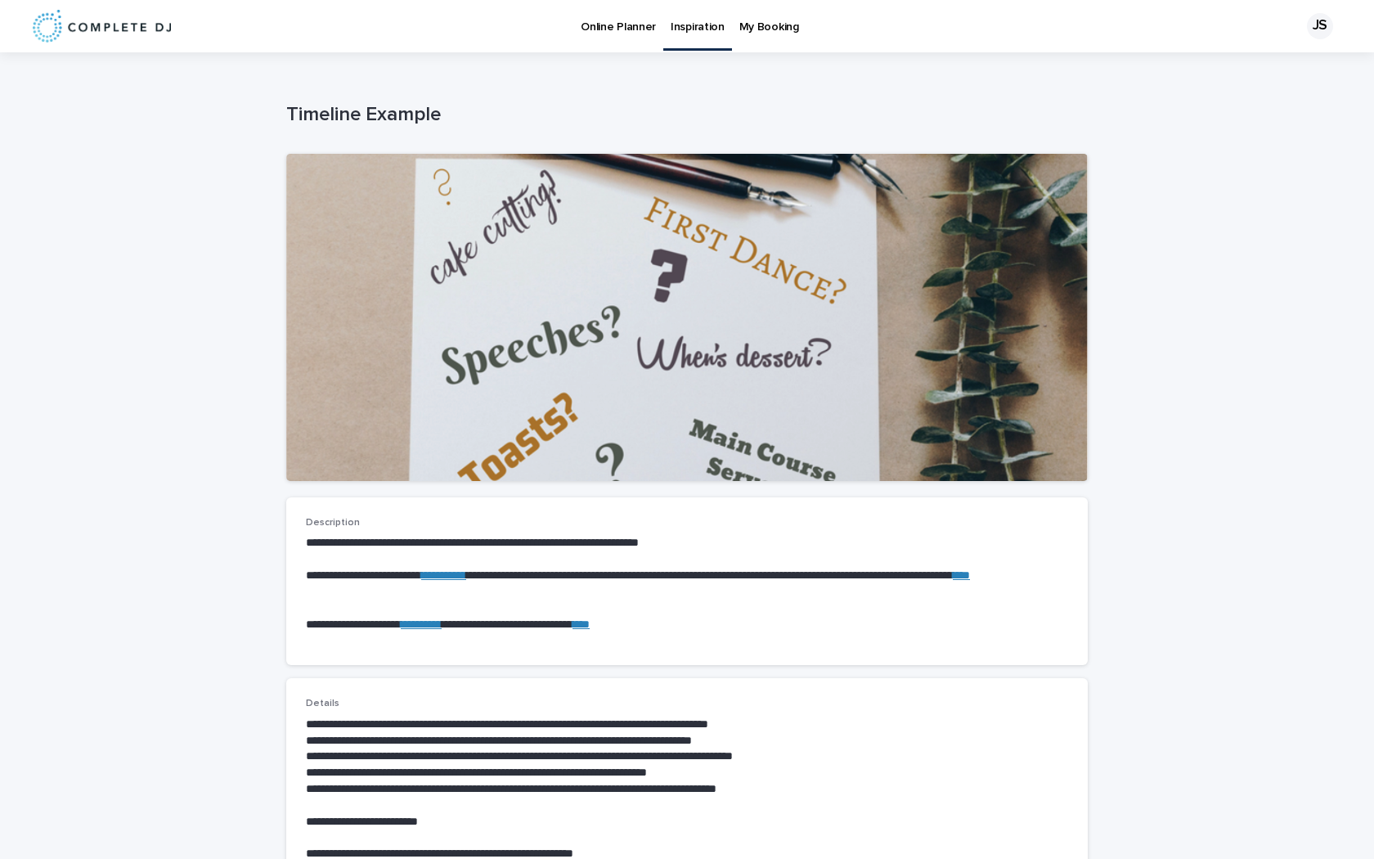
click at [616, 20] on p "Online Planner" at bounding box center [618, 17] width 75 height 34
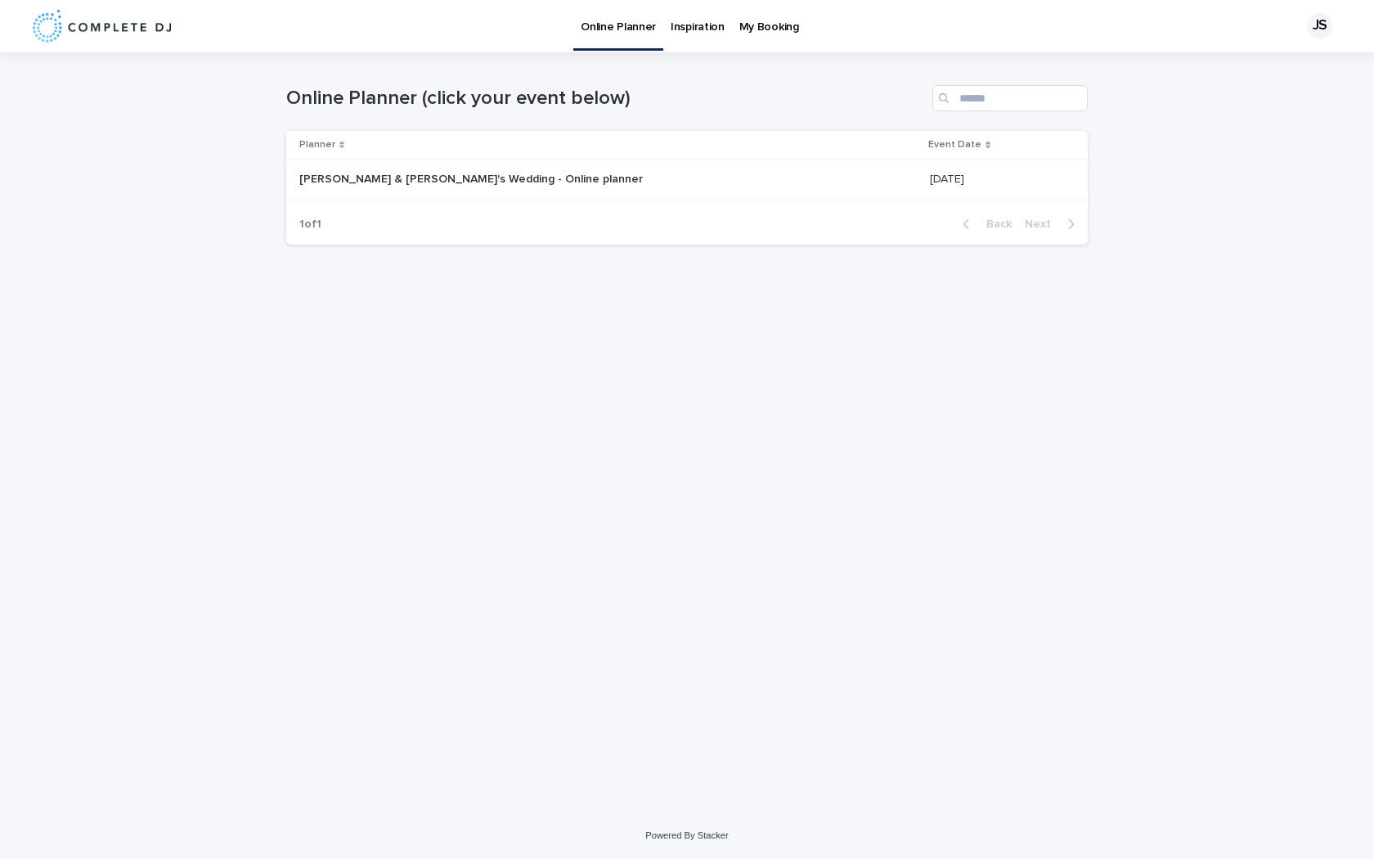
click at [578, 170] on div "[PERSON_NAME] & [PERSON_NAME]'s Wedding - Online planner [PERSON_NAME] & [PERSO…" at bounding box center [608, 179] width 618 height 27
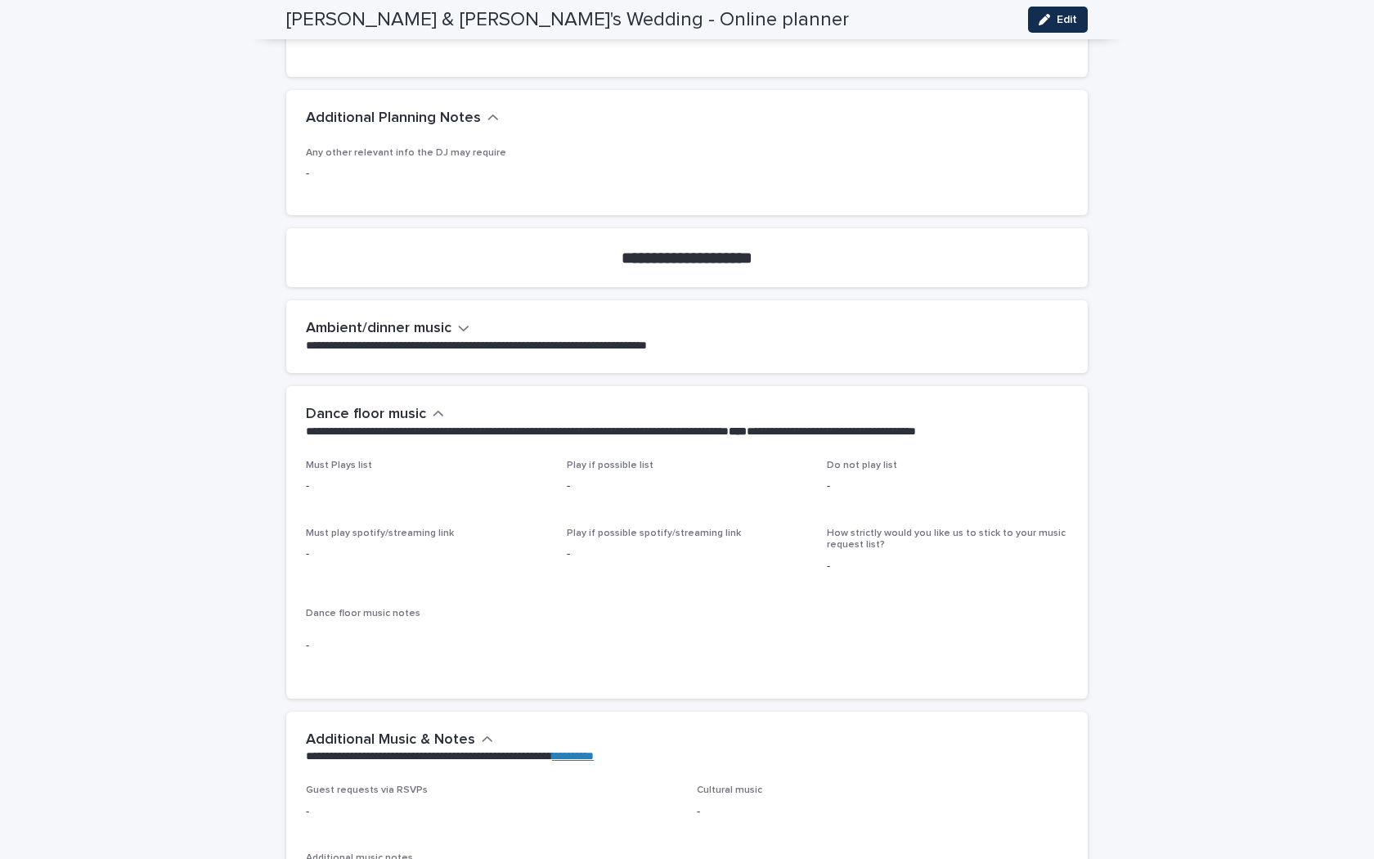
scroll to position [3289, 0]
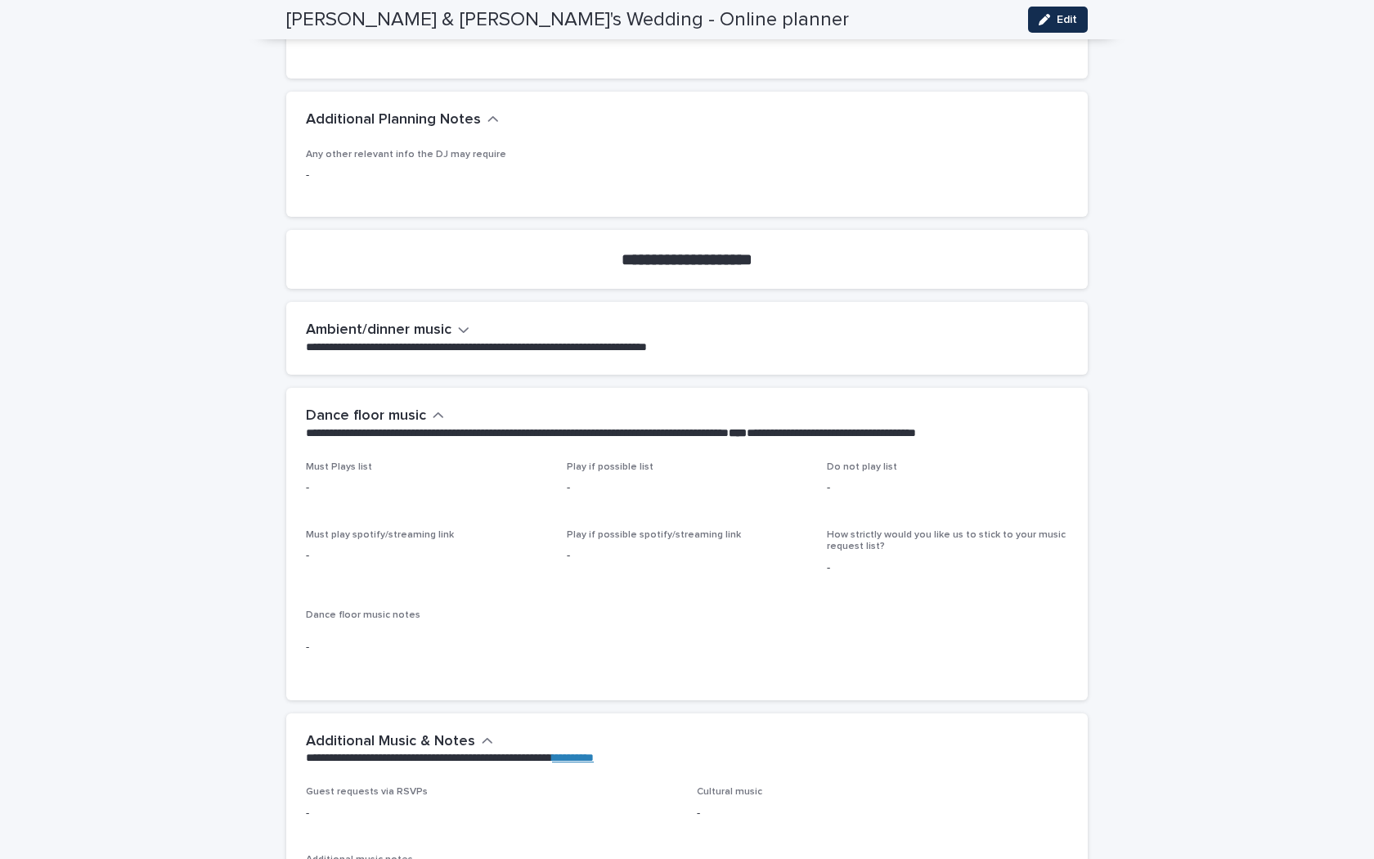
click at [459, 327] on icon "button" at bounding box center [464, 330] width 10 height 6
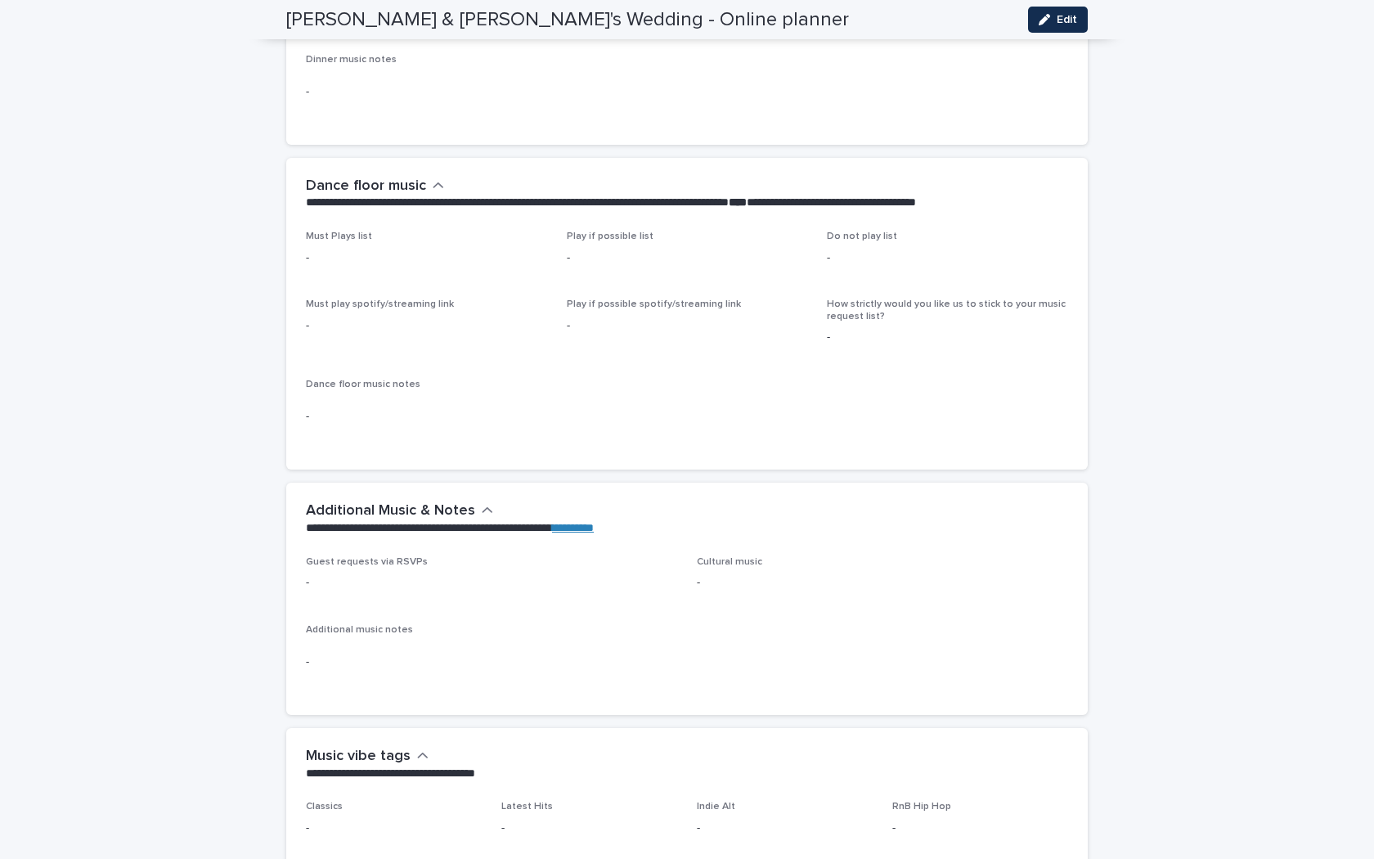
scroll to position [3680, 0]
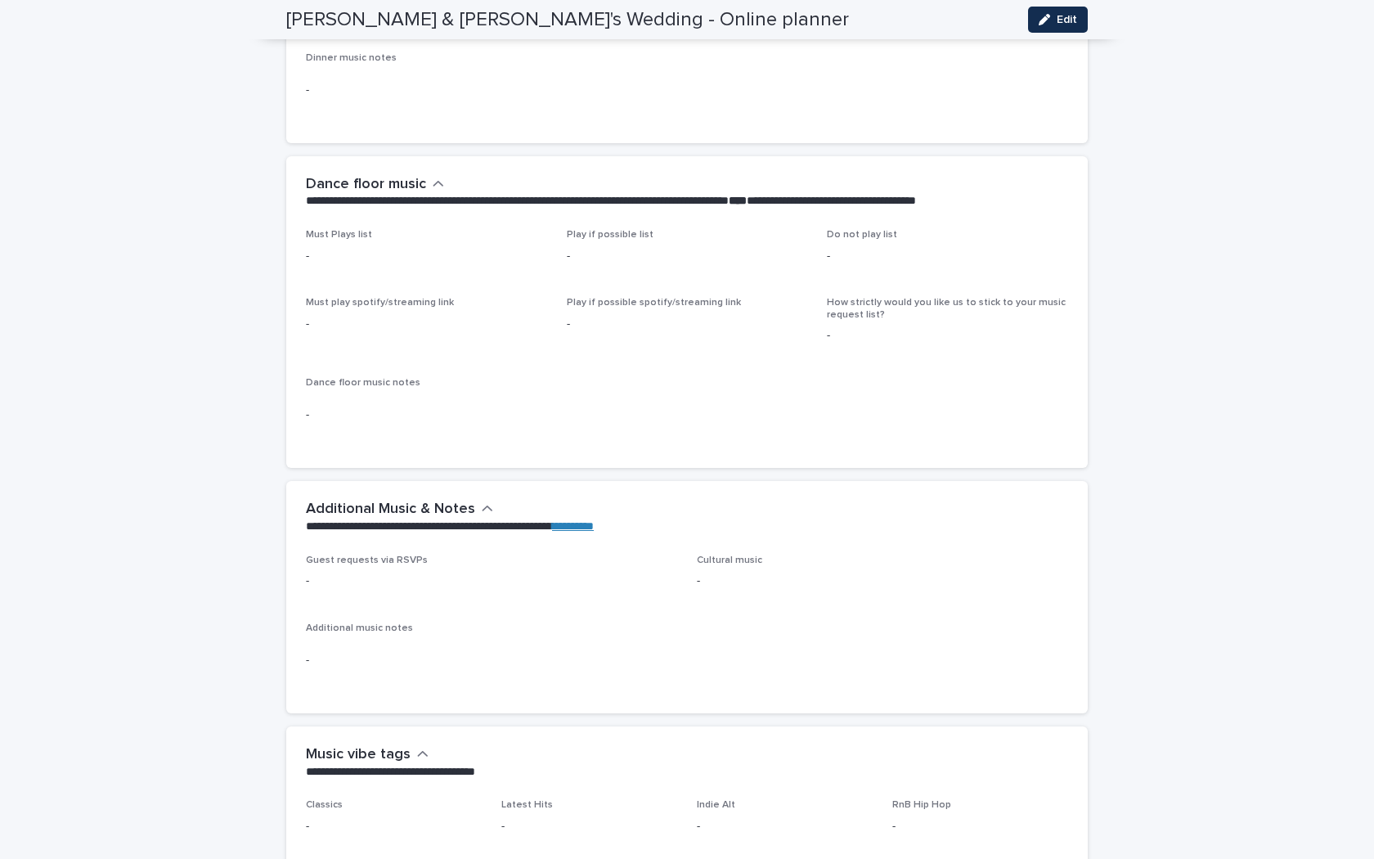
click at [1049, 0] on div "[PERSON_NAME] & [PERSON_NAME]'s Wedding - Online planner Edit" at bounding box center [687, 19] width 802 height 39
click at [1059, 13] on button "Edit" at bounding box center [1058, 20] width 60 height 26
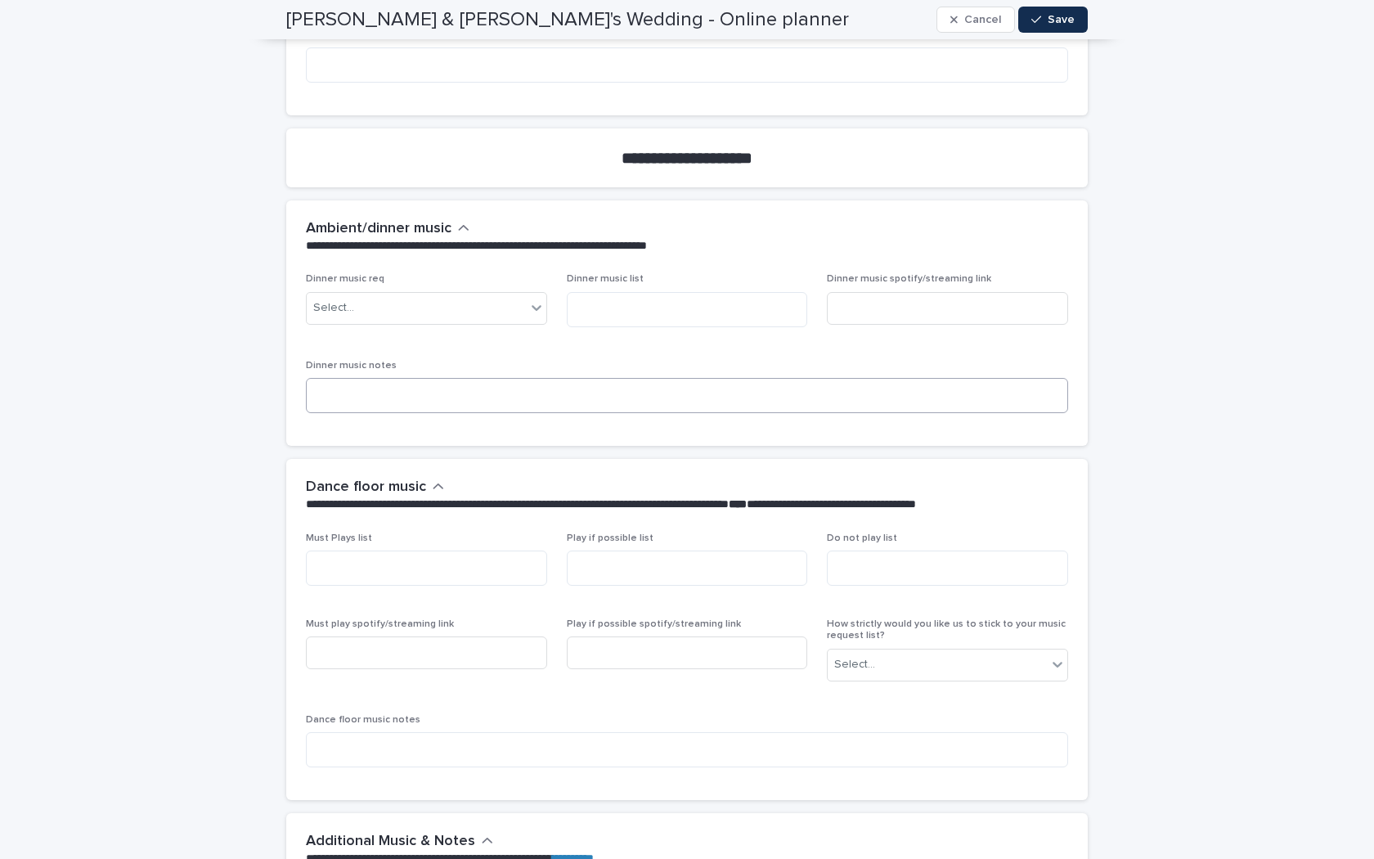
scroll to position [4014, 0]
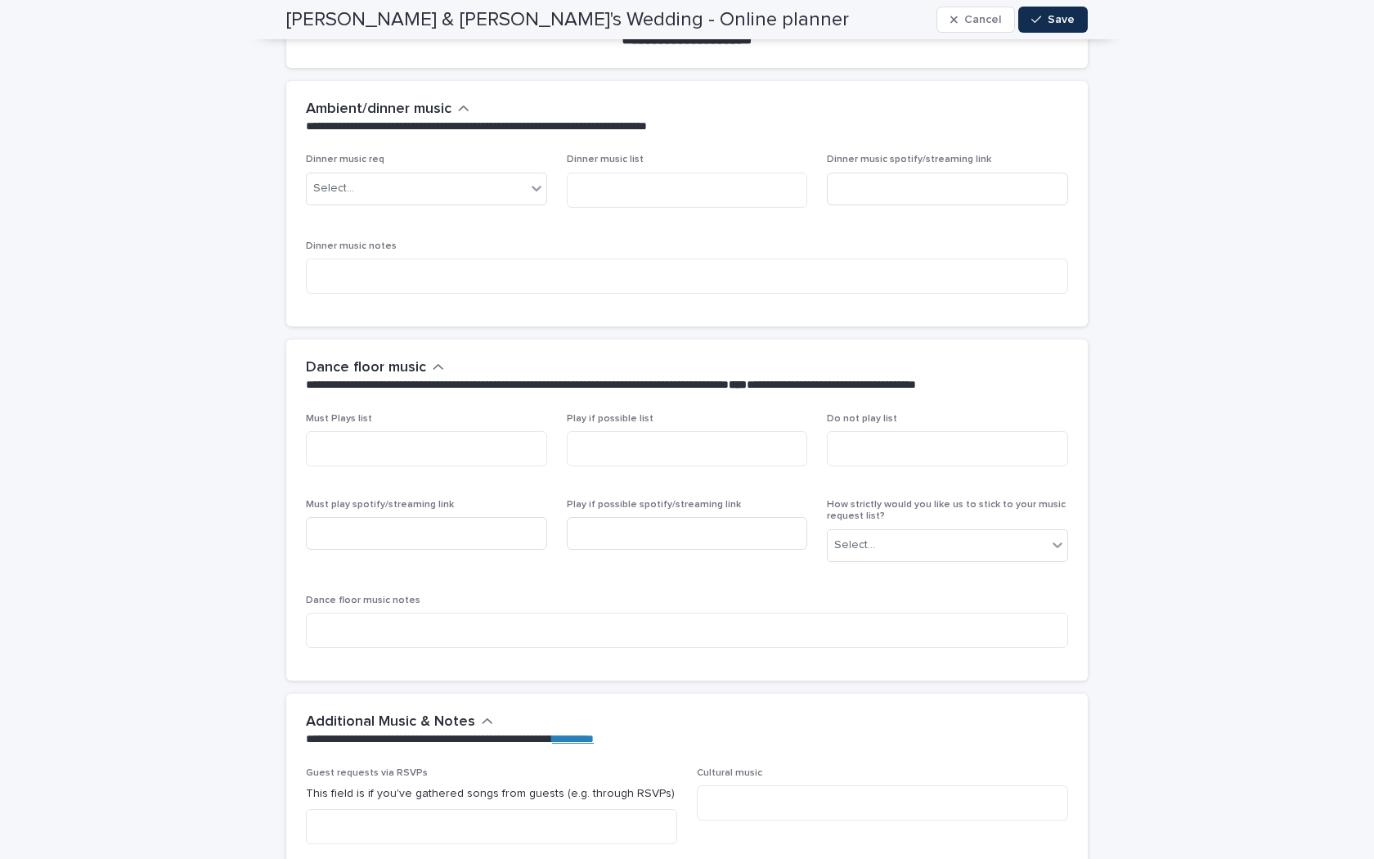
click at [946, 548] on div "How strictly would you like us to stick to your music request list? Select..." at bounding box center [947, 537] width 241 height 76
click at [943, 532] on div "Select..." at bounding box center [937, 545] width 219 height 27
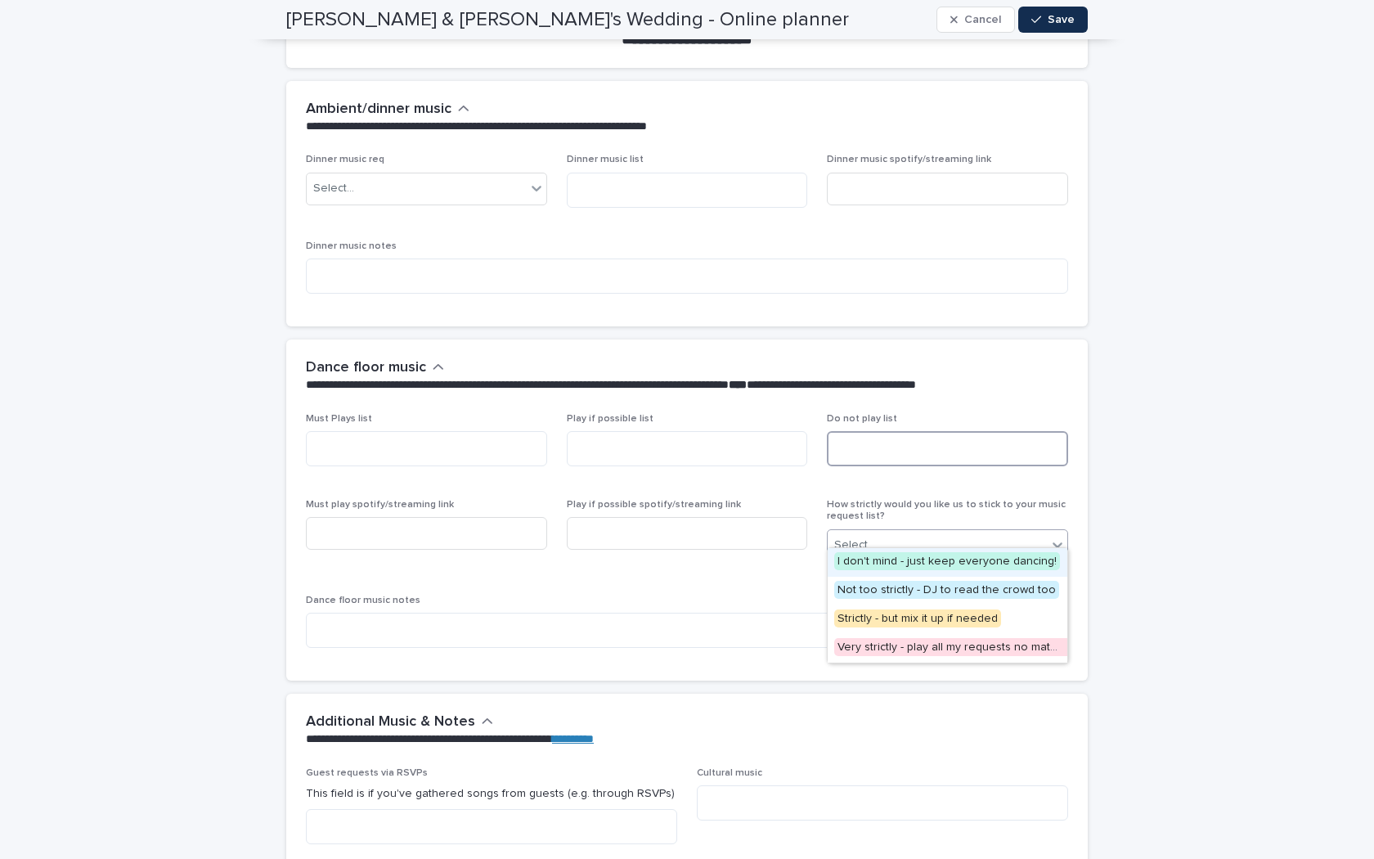
click at [861, 446] on textarea at bounding box center [947, 448] width 241 height 35
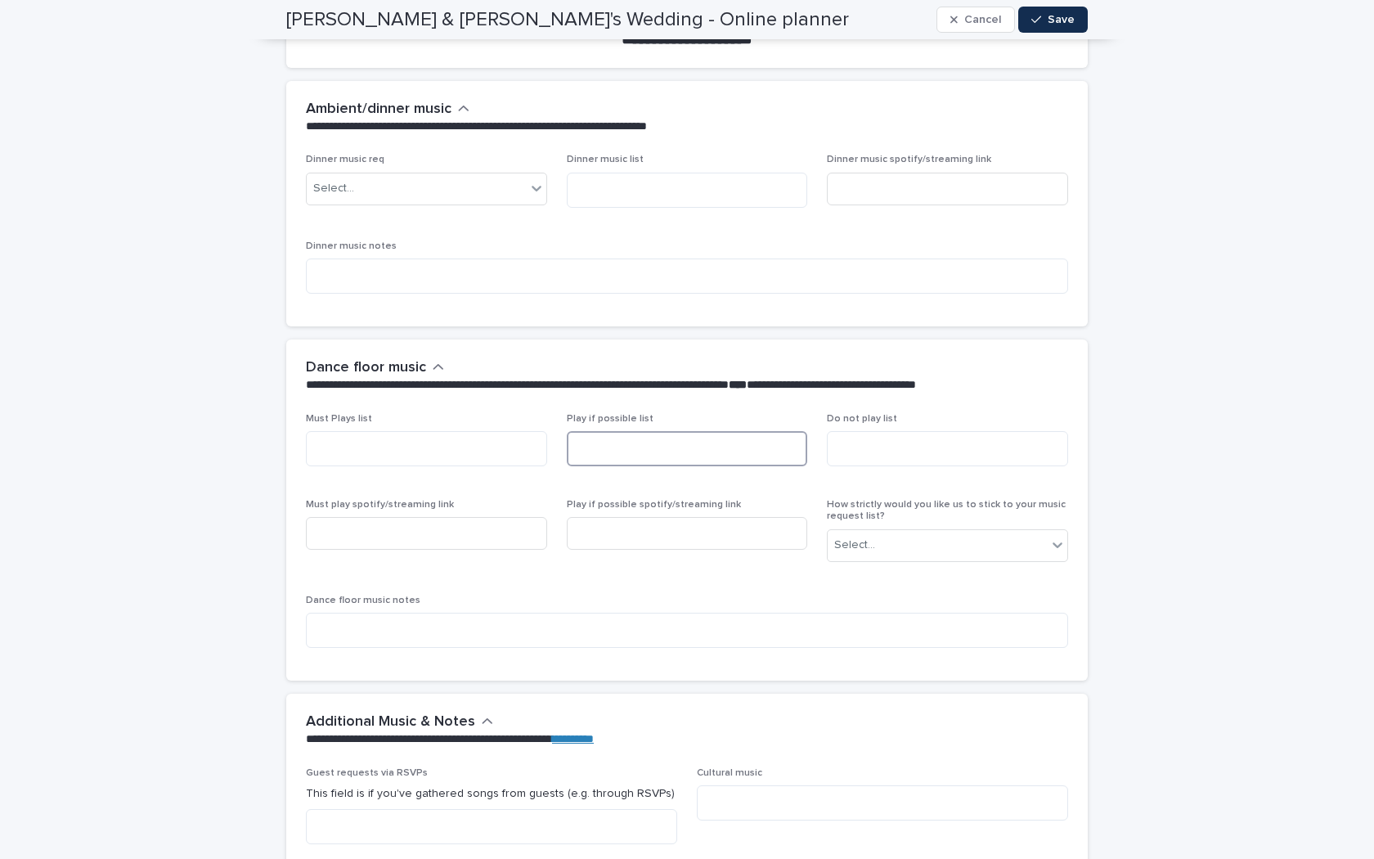
click at [690, 446] on textarea at bounding box center [687, 448] width 241 height 35
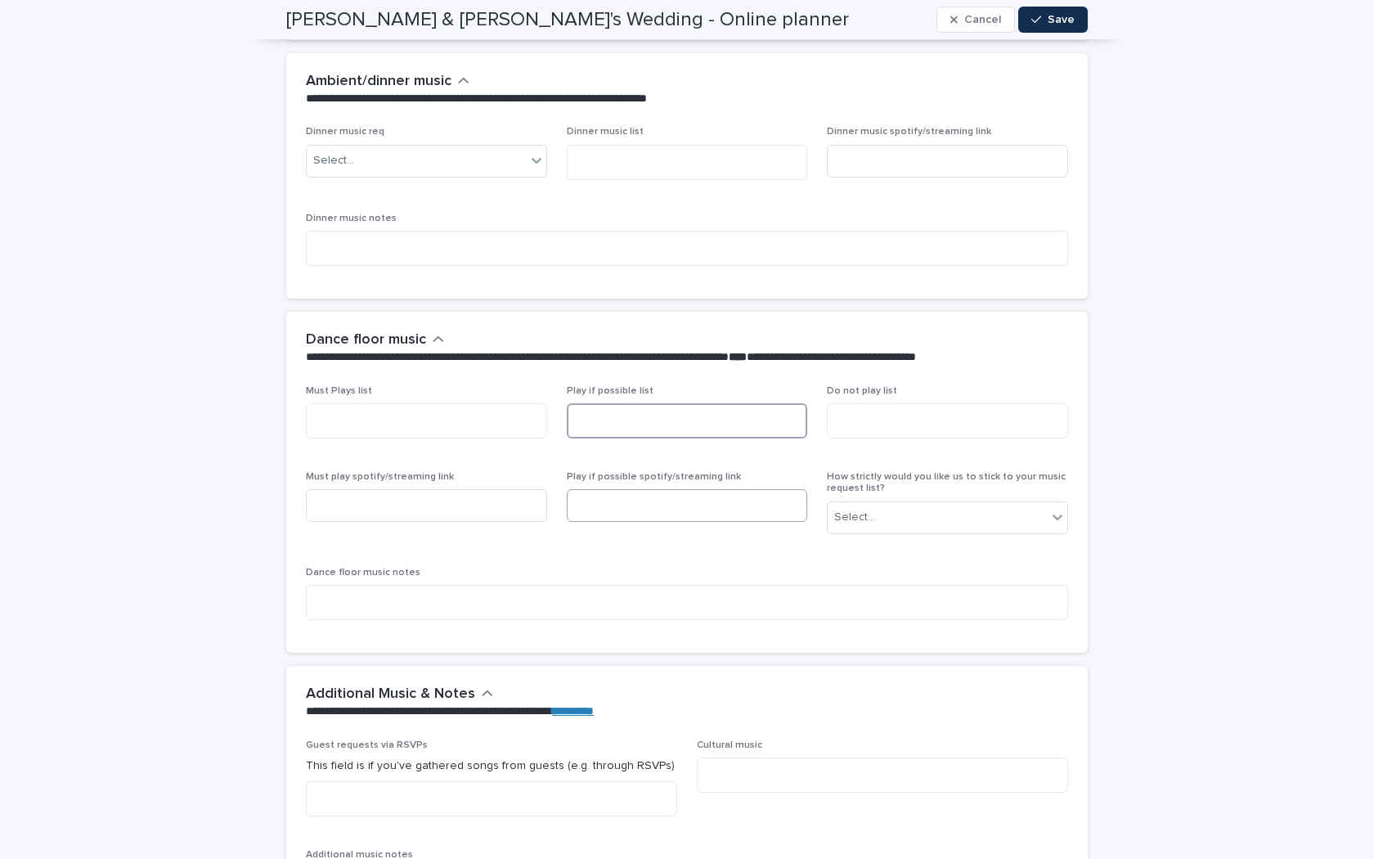
scroll to position [4074, 0]
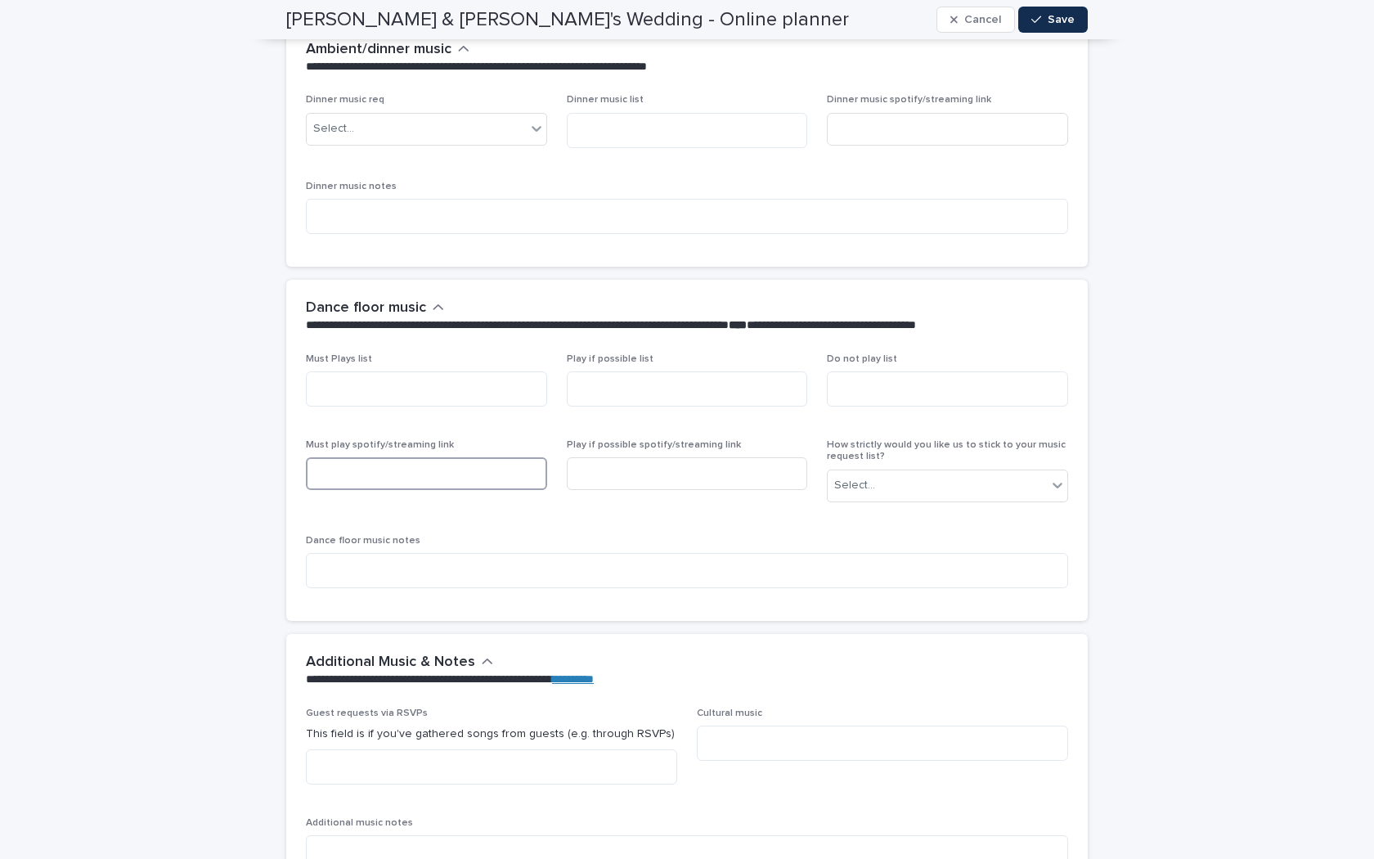
click at [457, 470] on input at bounding box center [426, 473] width 241 height 33
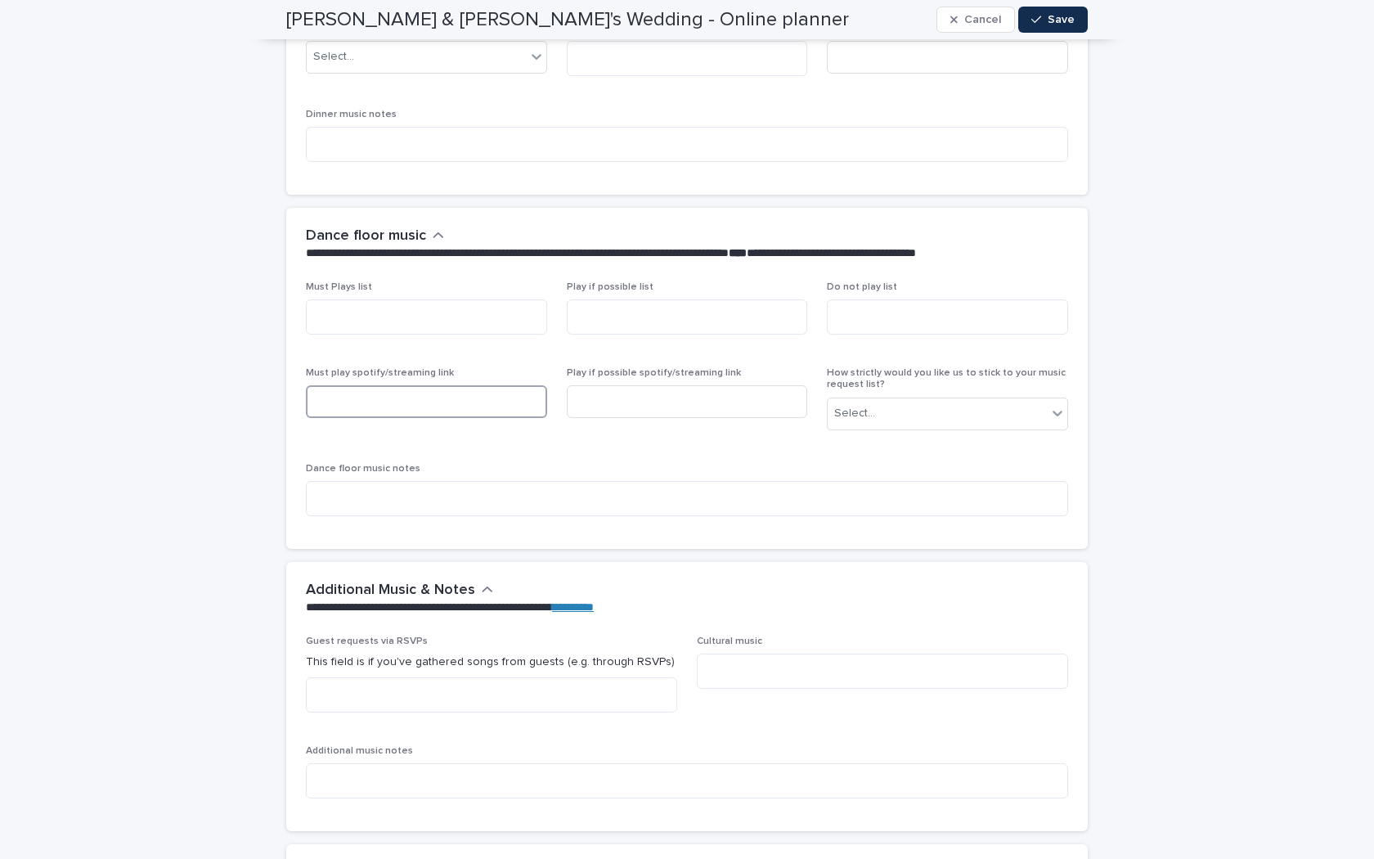
scroll to position [4146, 0]
click at [429, 385] on input at bounding box center [426, 401] width 241 height 33
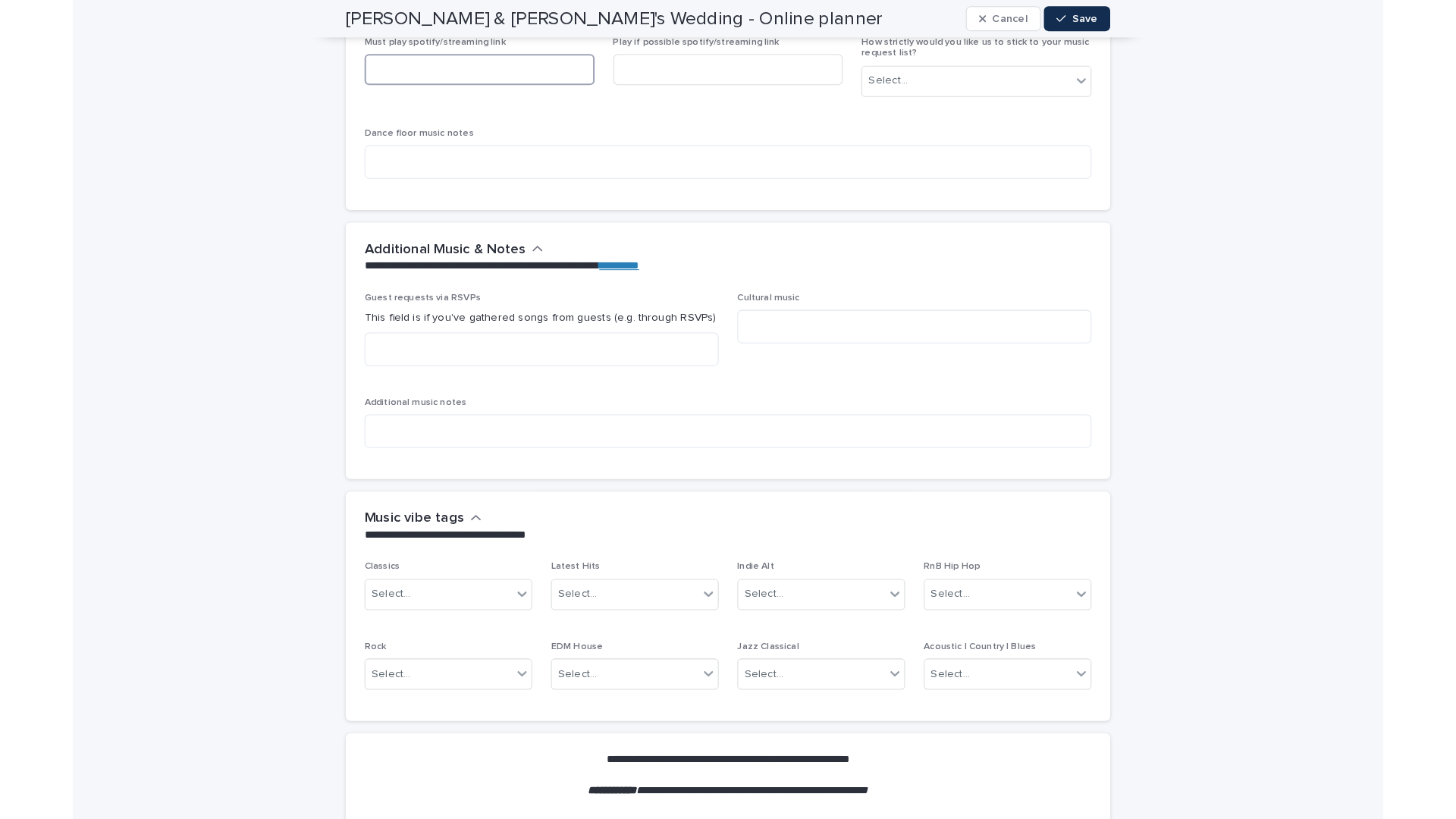
scroll to position [4167, 0]
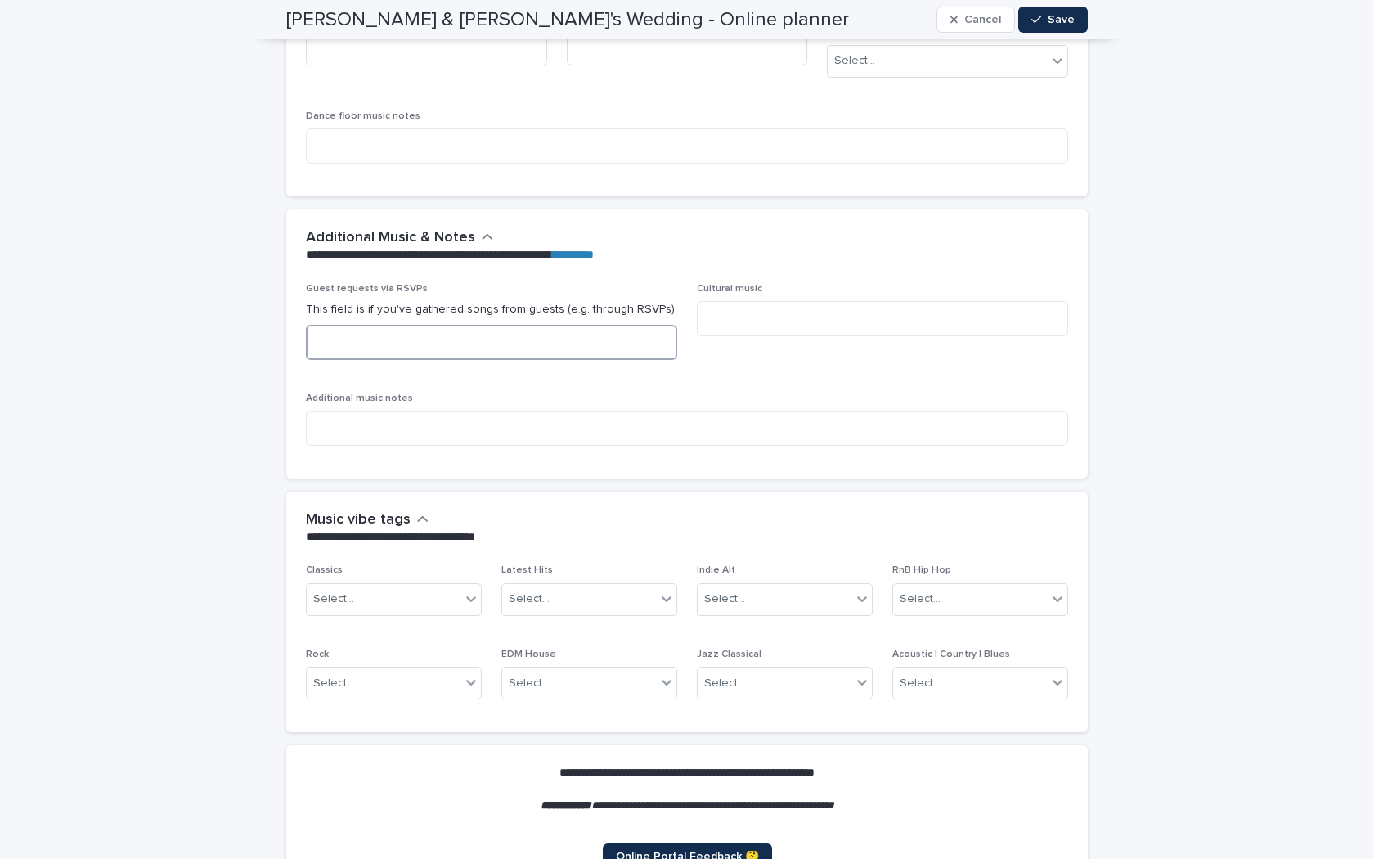
click at [414, 331] on textarea at bounding box center [491, 342] width 371 height 35
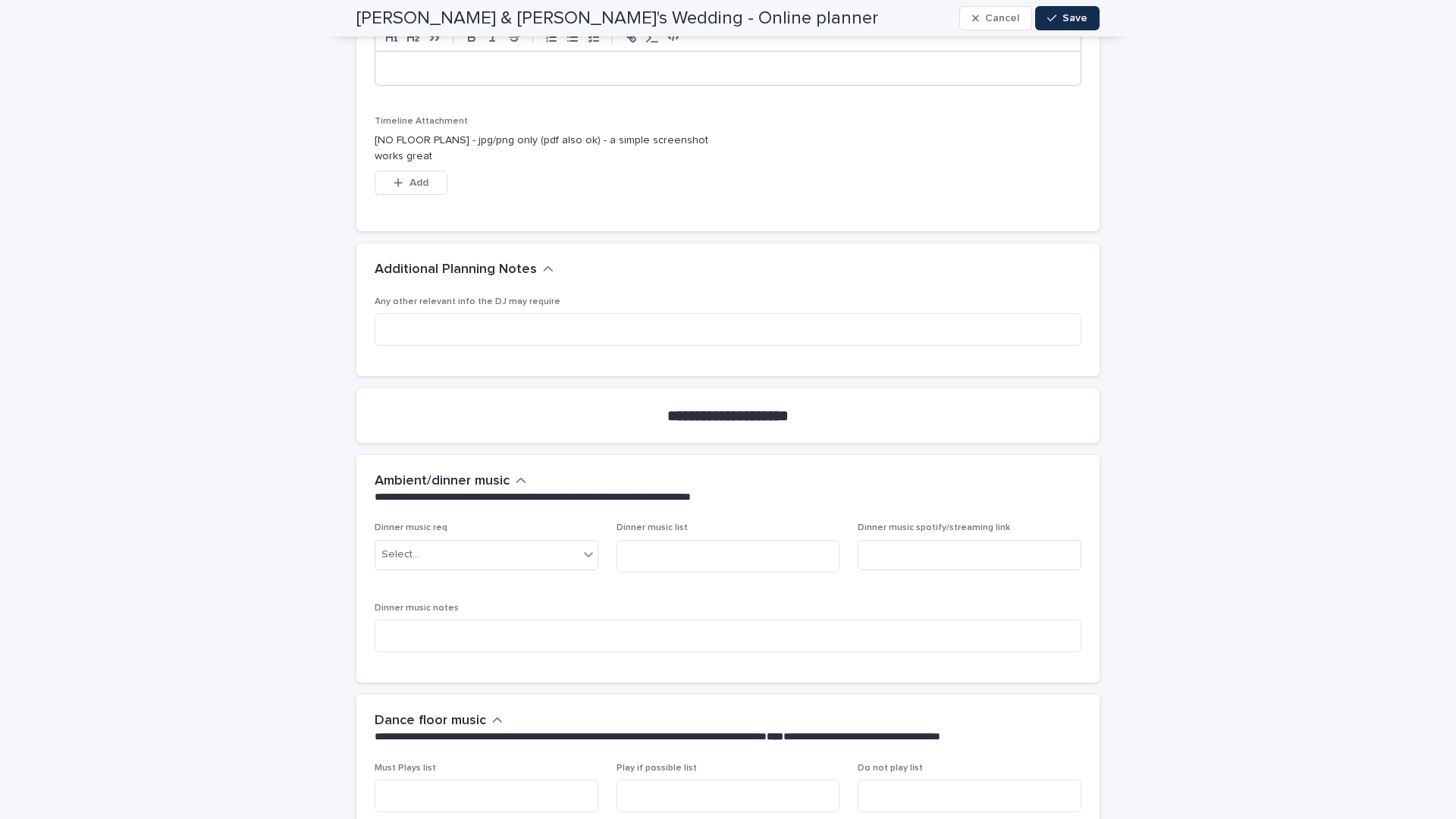
scroll to position [3564, 0]
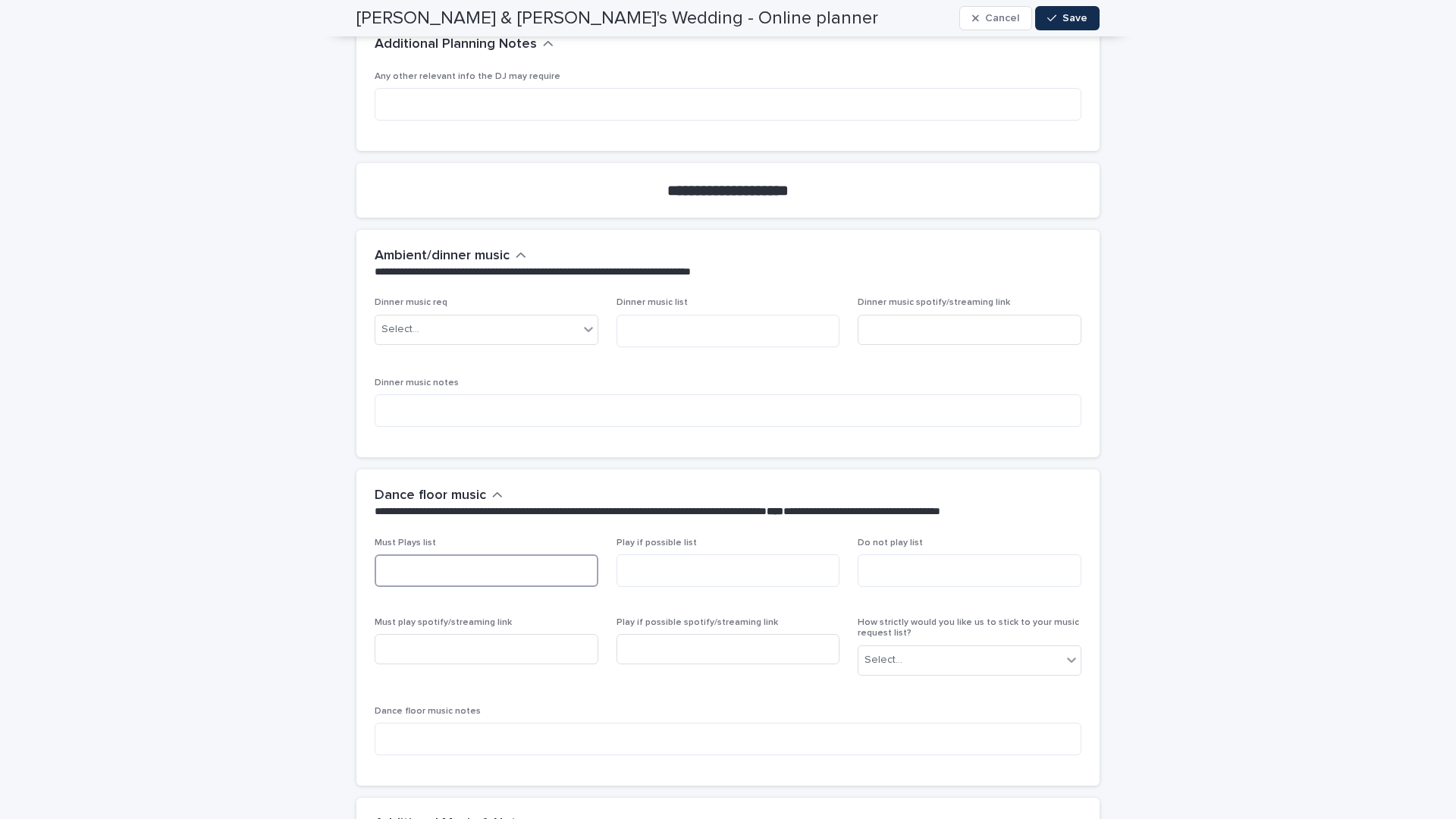
click at [521, 554] on textarea at bounding box center [486, 570] width 223 height 32
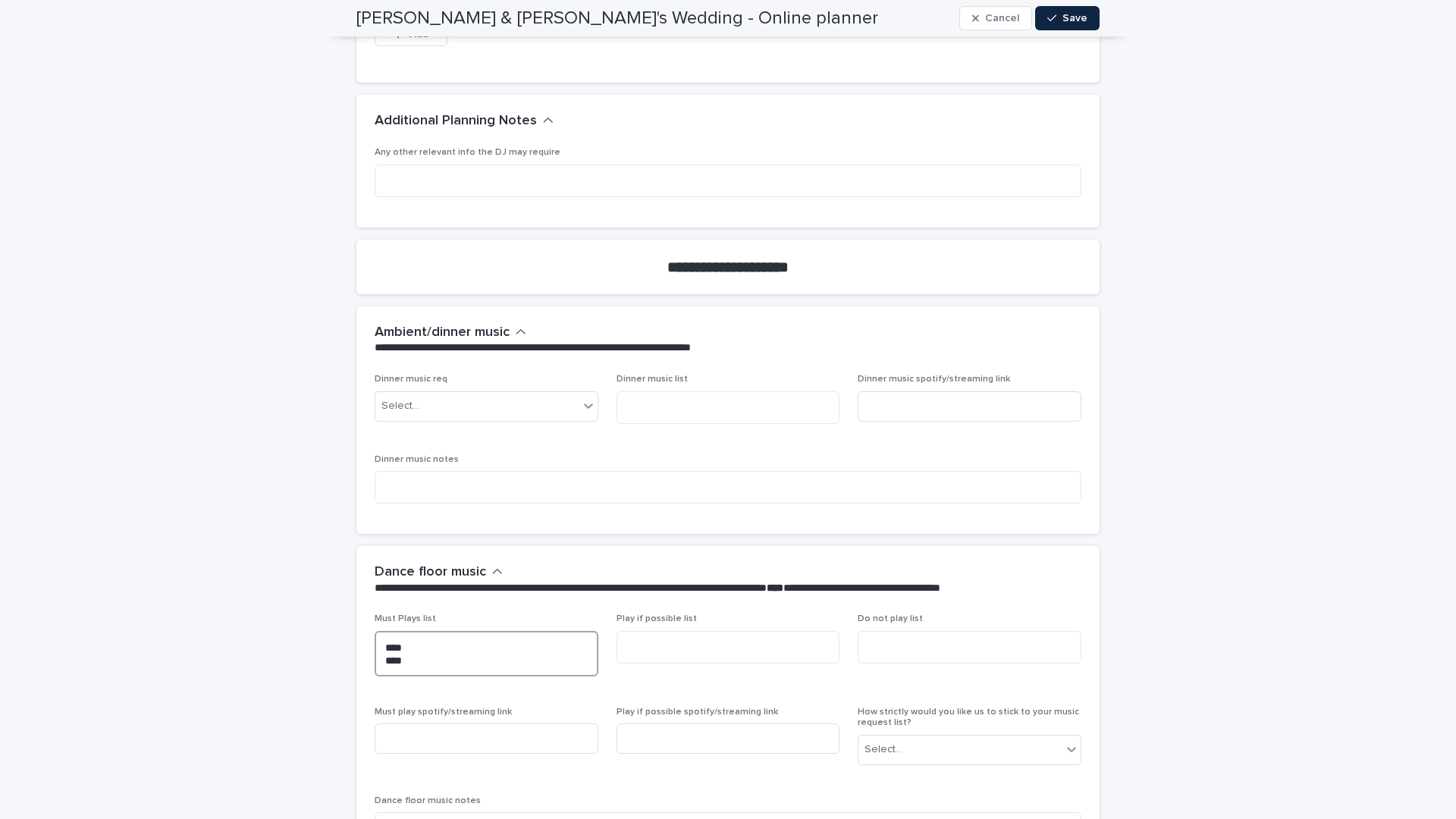
type textarea "**** ****"
drag, startPoint x: 1067, startPoint y: 27, endPoint x: 1068, endPoint y: 35, distance: 8.1
click at [1067, 27] on button "Save" at bounding box center [1068, 19] width 65 height 24
